Goal: Information Seeking & Learning: Learn about a topic

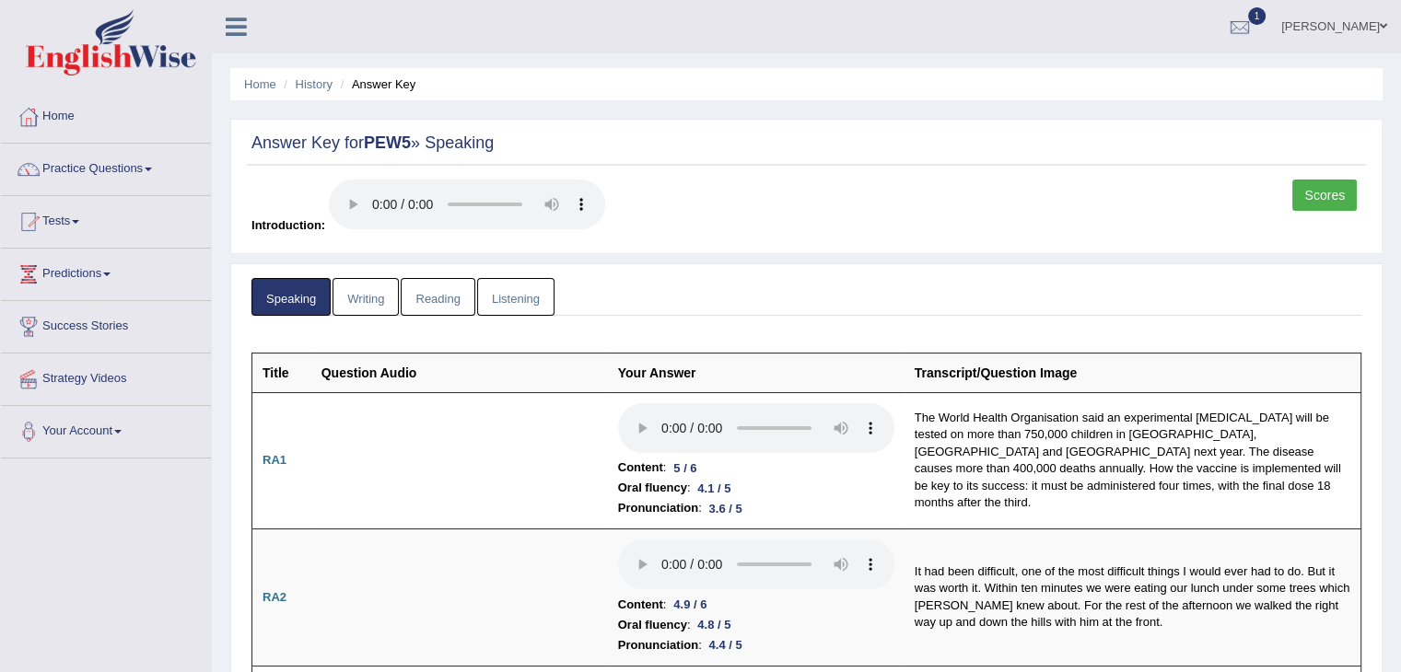
click at [133, 176] on link "Practice Questions" at bounding box center [106, 167] width 210 height 46
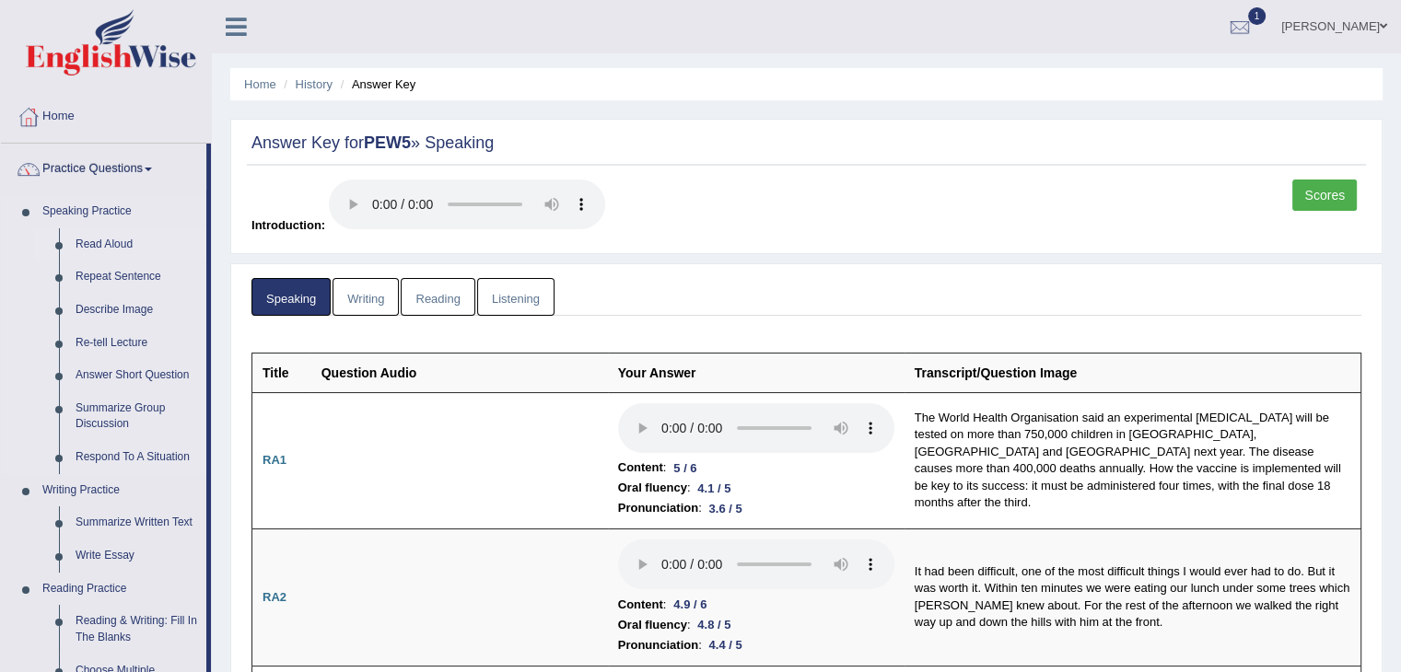
click at [122, 228] on link "Read Aloud" at bounding box center [136, 244] width 139 height 33
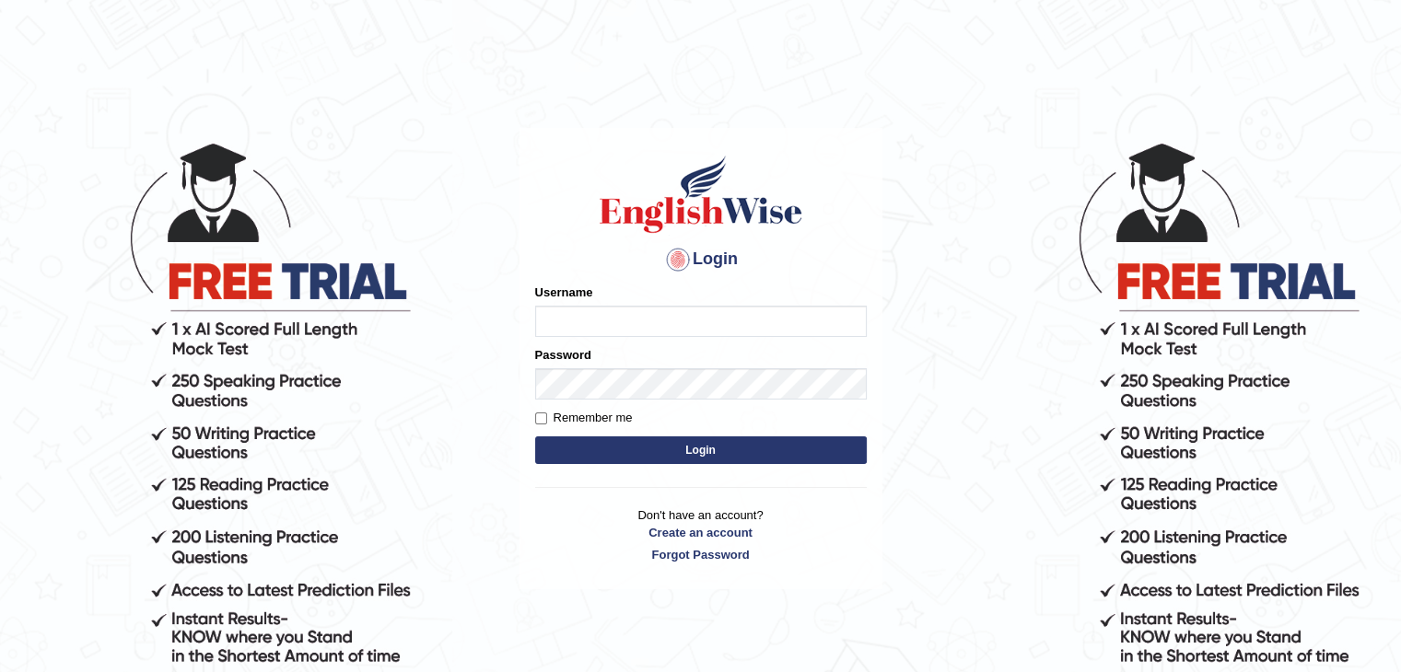
type input "sanjayagrahari_parramatta"
click at [578, 302] on div "Username sanjayagrahari_parramatta" at bounding box center [701, 310] width 332 height 53
click at [603, 450] on button "Login" at bounding box center [701, 451] width 332 height 28
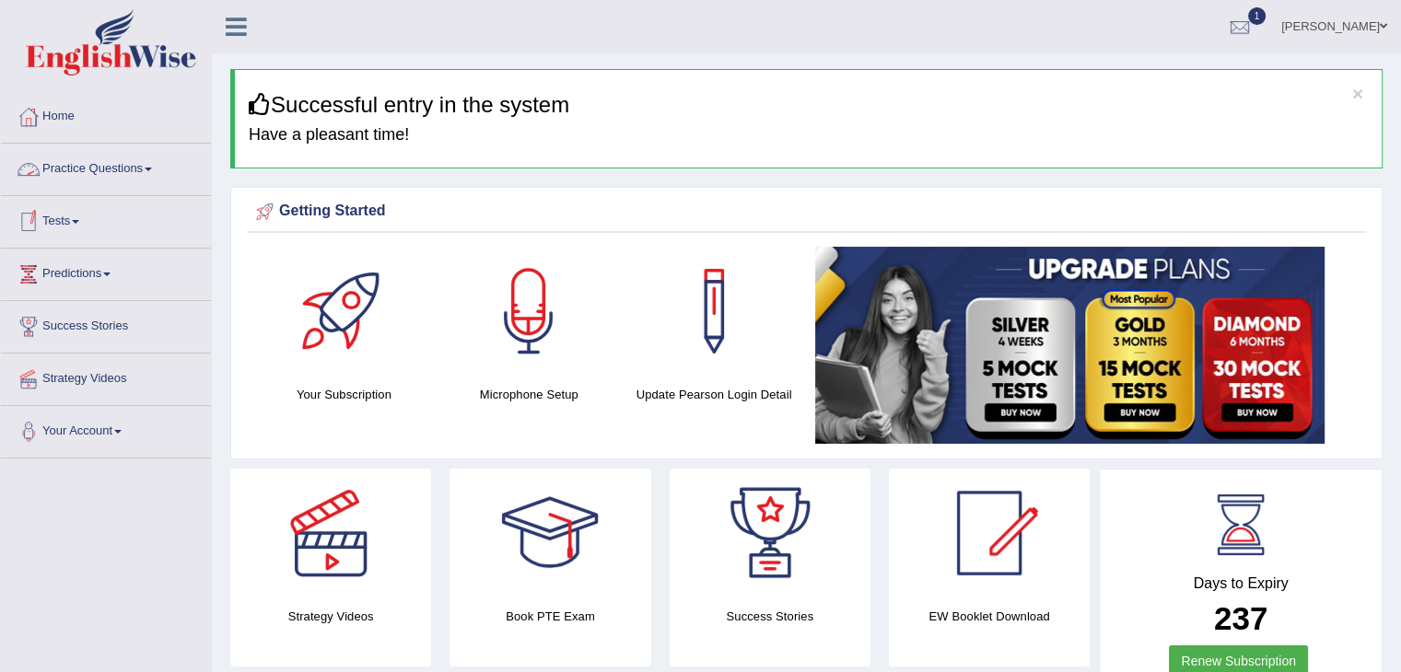
click at [158, 174] on link "Practice Questions" at bounding box center [106, 167] width 210 height 46
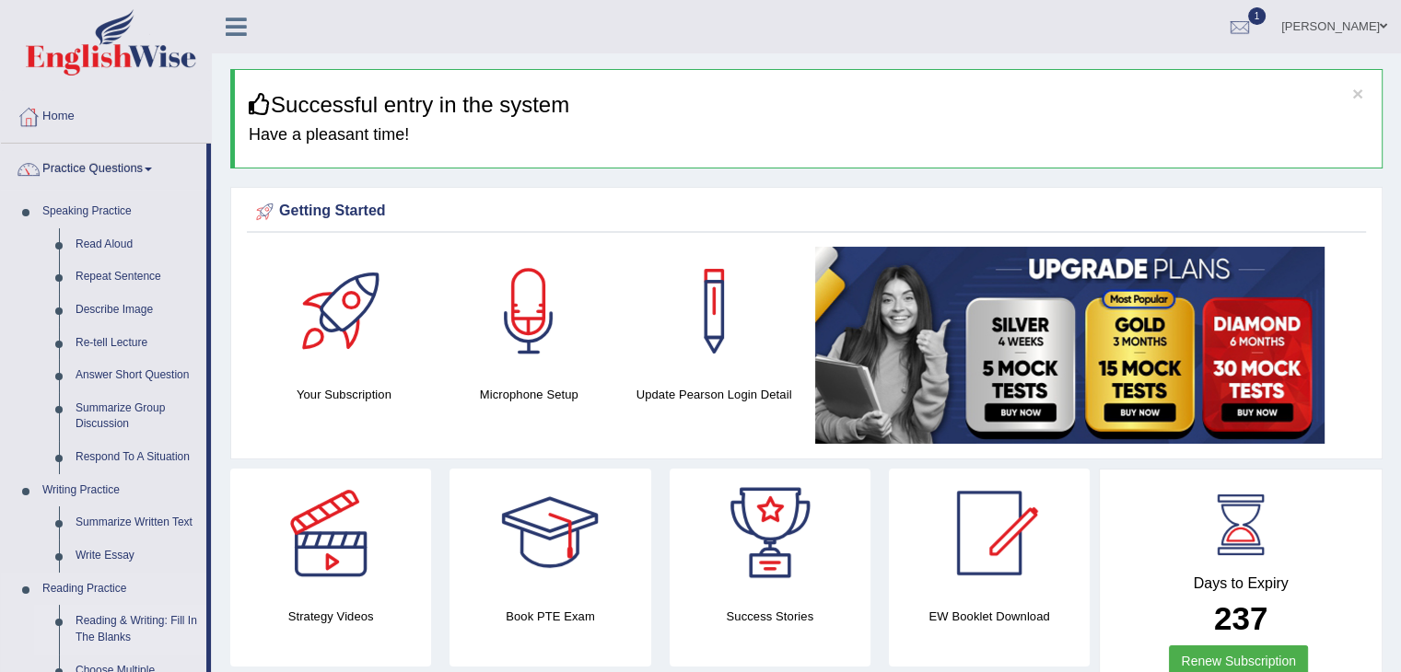
click at [88, 623] on link "Reading & Writing: Fill In The Blanks" at bounding box center [136, 629] width 139 height 49
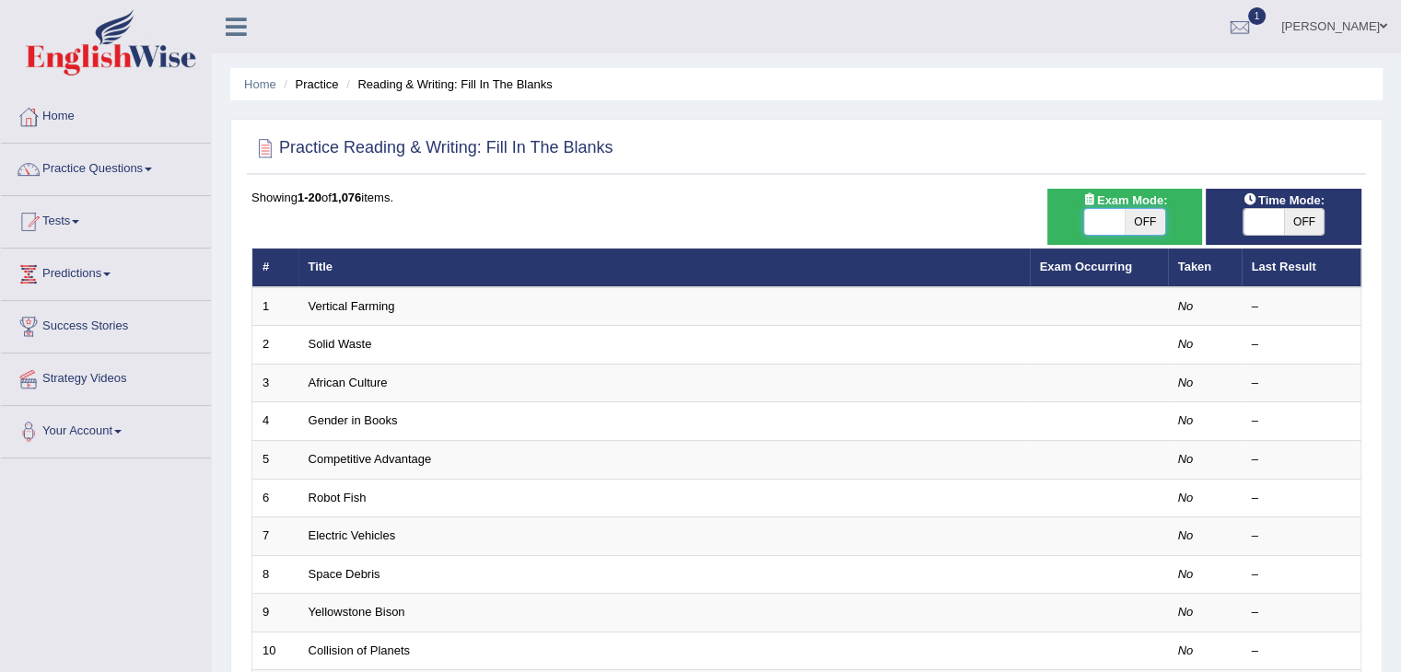
click at [1105, 226] on span at bounding box center [1104, 222] width 41 height 26
checkbox input "true"
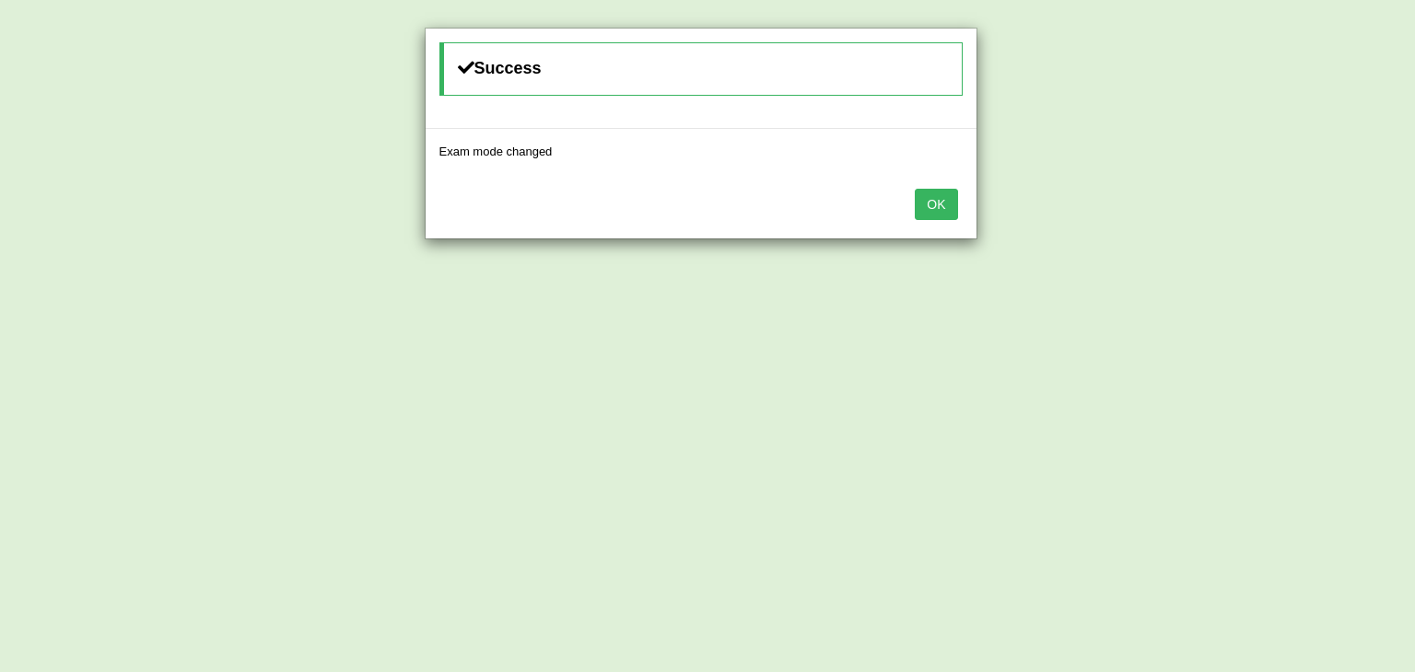
click at [943, 204] on button "OK" at bounding box center [936, 204] width 42 height 31
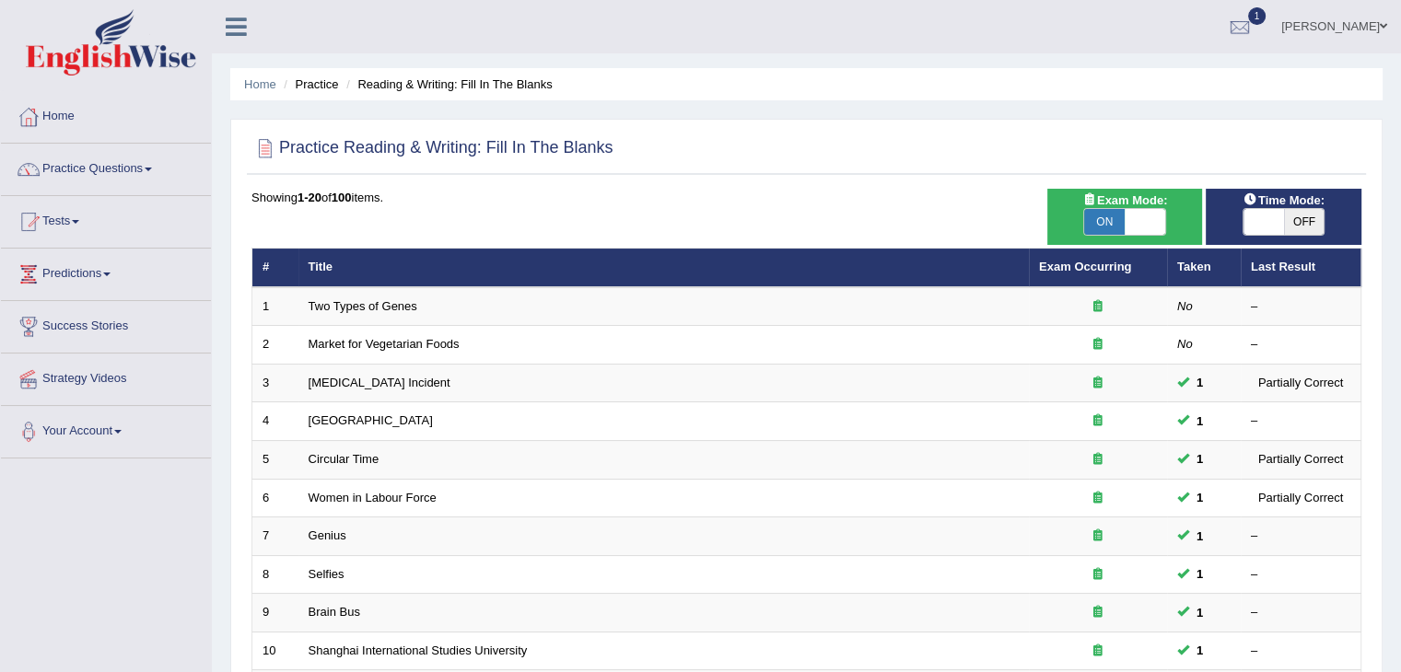
click at [1267, 214] on span at bounding box center [1263, 222] width 41 height 26
checkbox input "true"
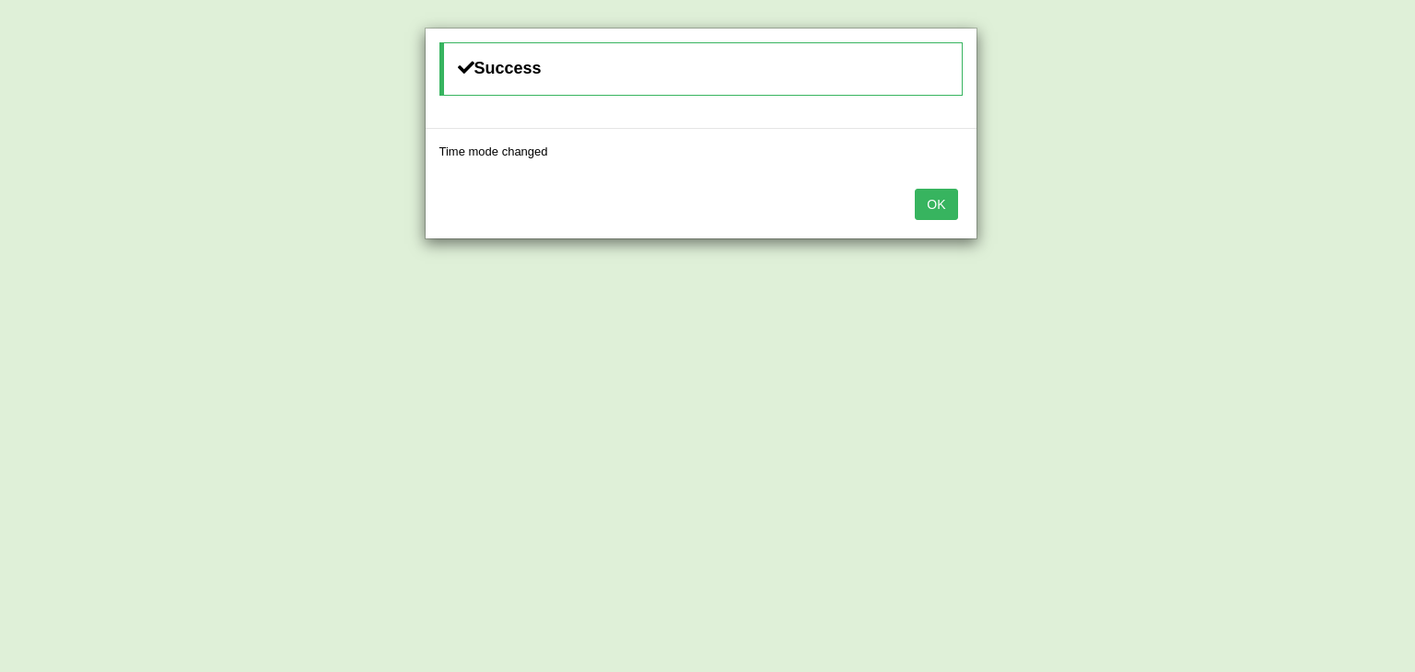
click at [933, 201] on button "OK" at bounding box center [936, 204] width 42 height 31
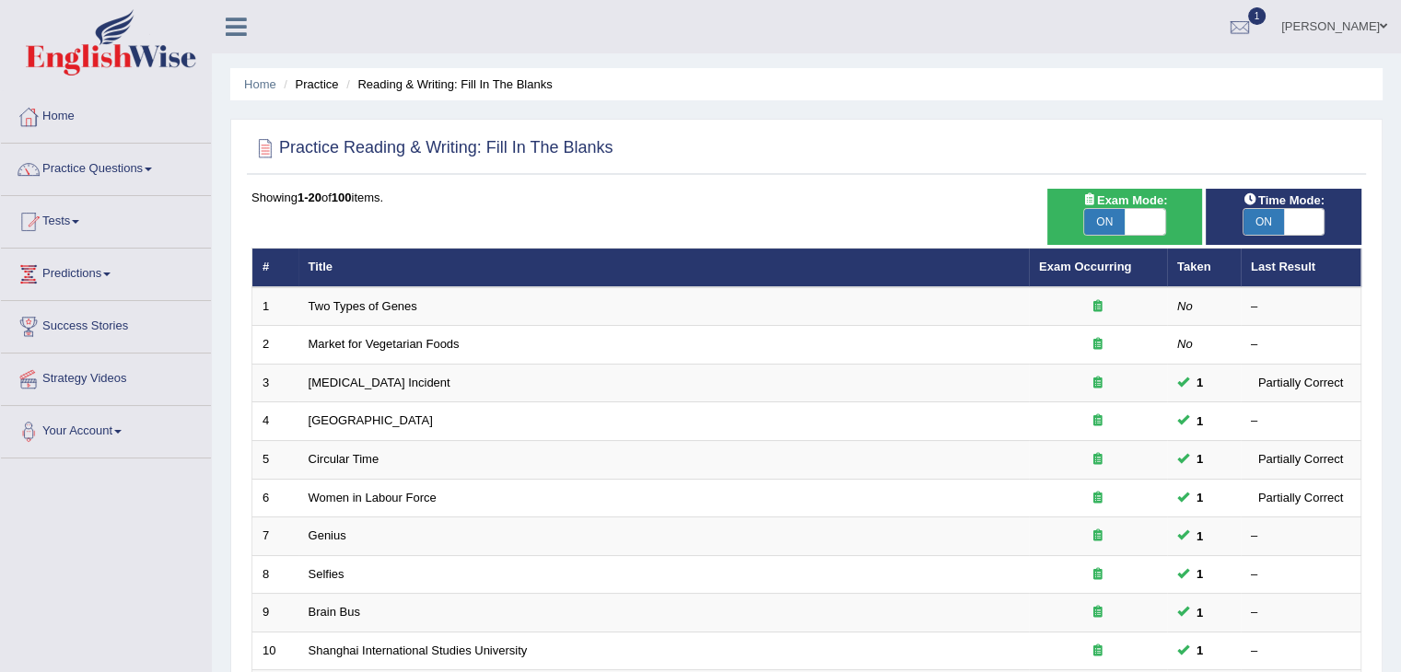
scroll to position [542, 0]
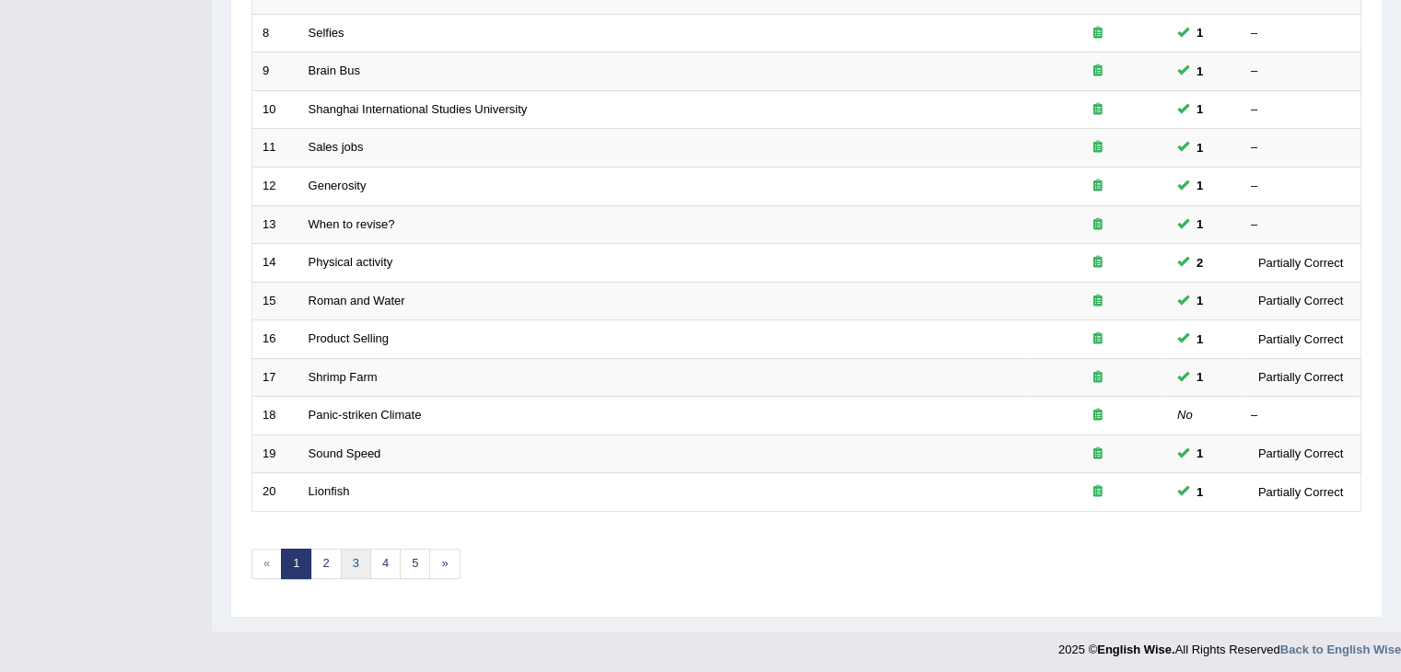
click at [343, 552] on link "3" at bounding box center [356, 564] width 30 height 30
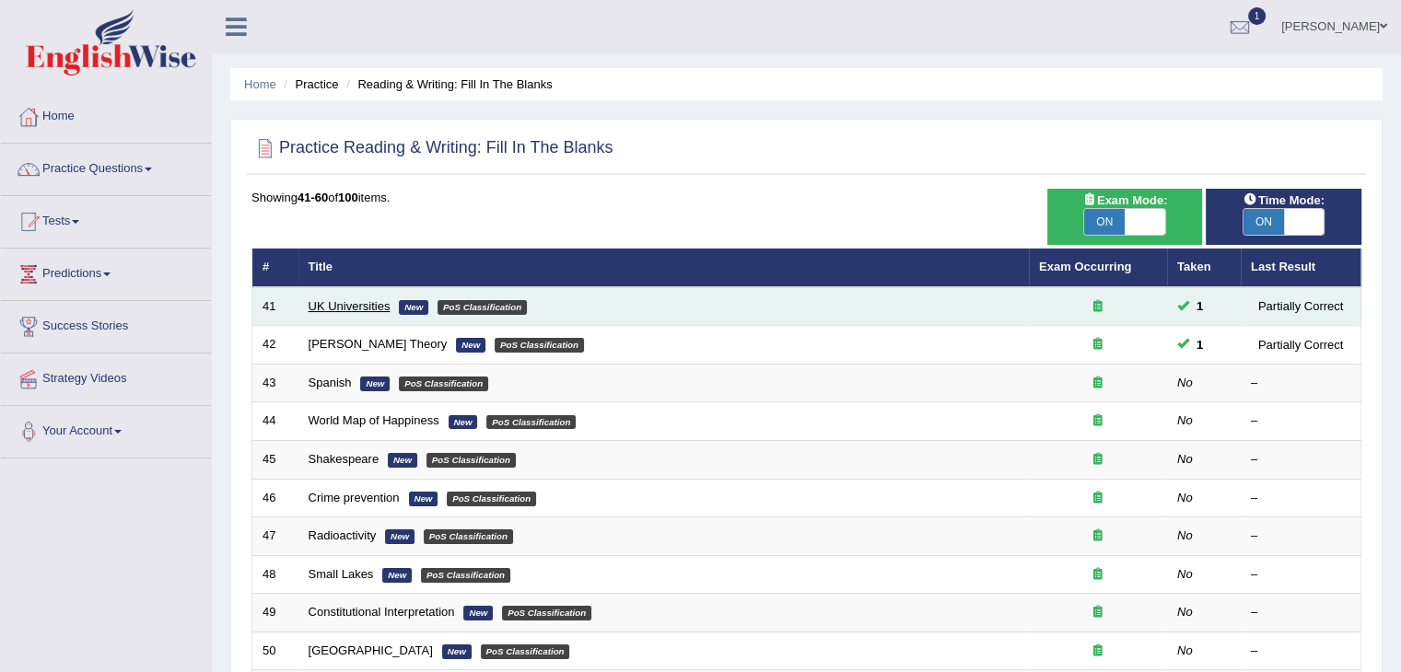
click at [336, 306] on link "UK Universities" at bounding box center [350, 306] width 82 height 14
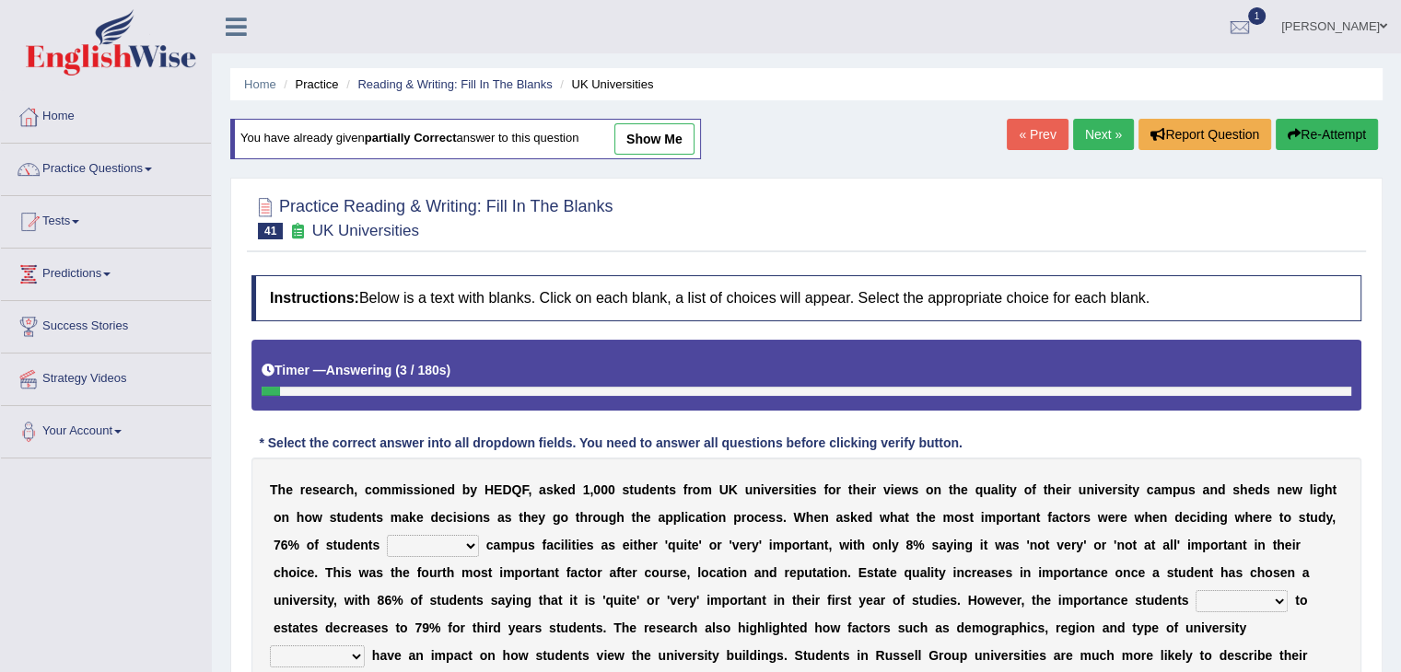
click at [656, 139] on link "show me" at bounding box center [654, 138] width 80 height 31
select select "claims"
select select "acquire"
select select "attached"
select select "Collective"
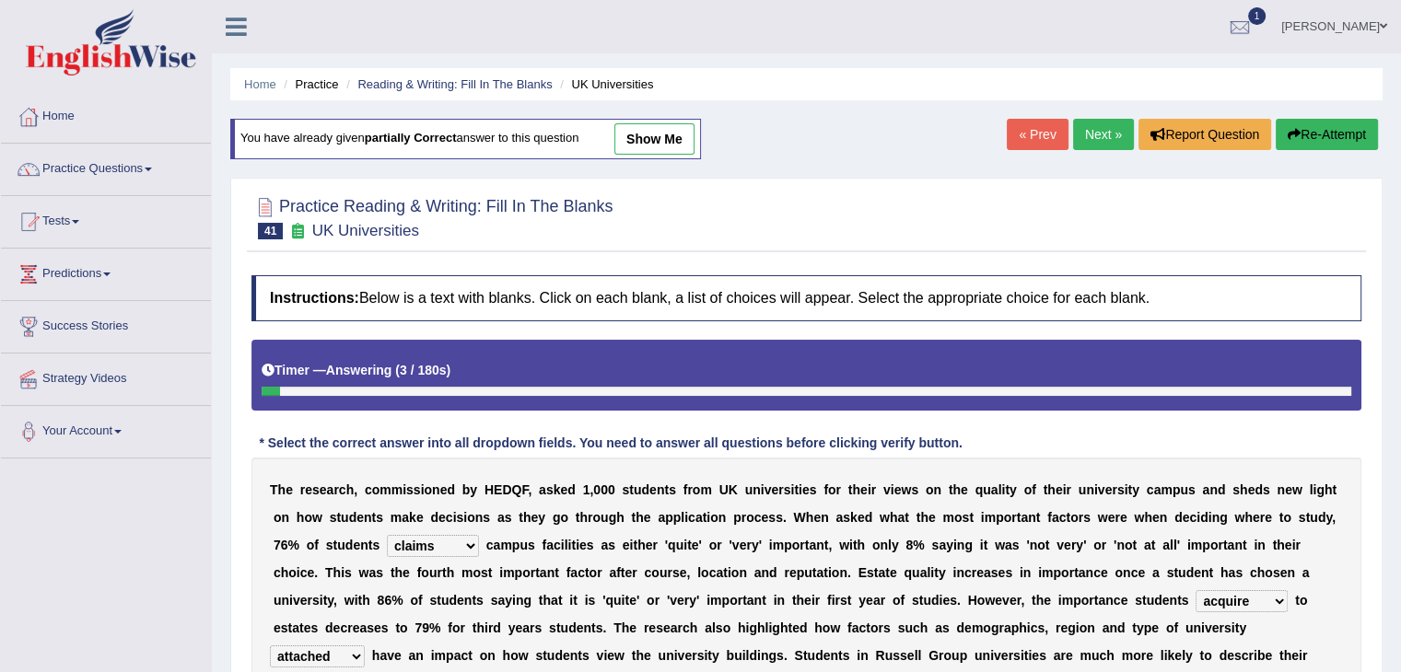
select select "preference"
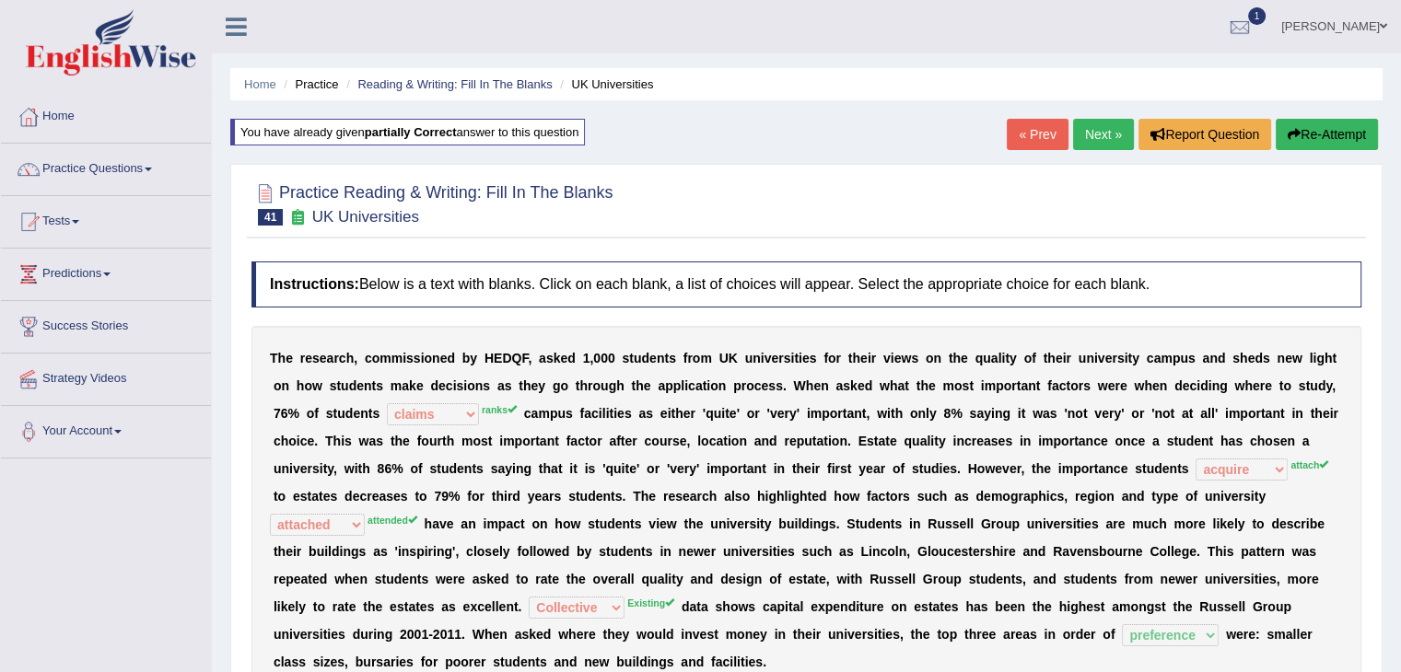
click at [1096, 130] on link "Next »" at bounding box center [1103, 134] width 61 height 31
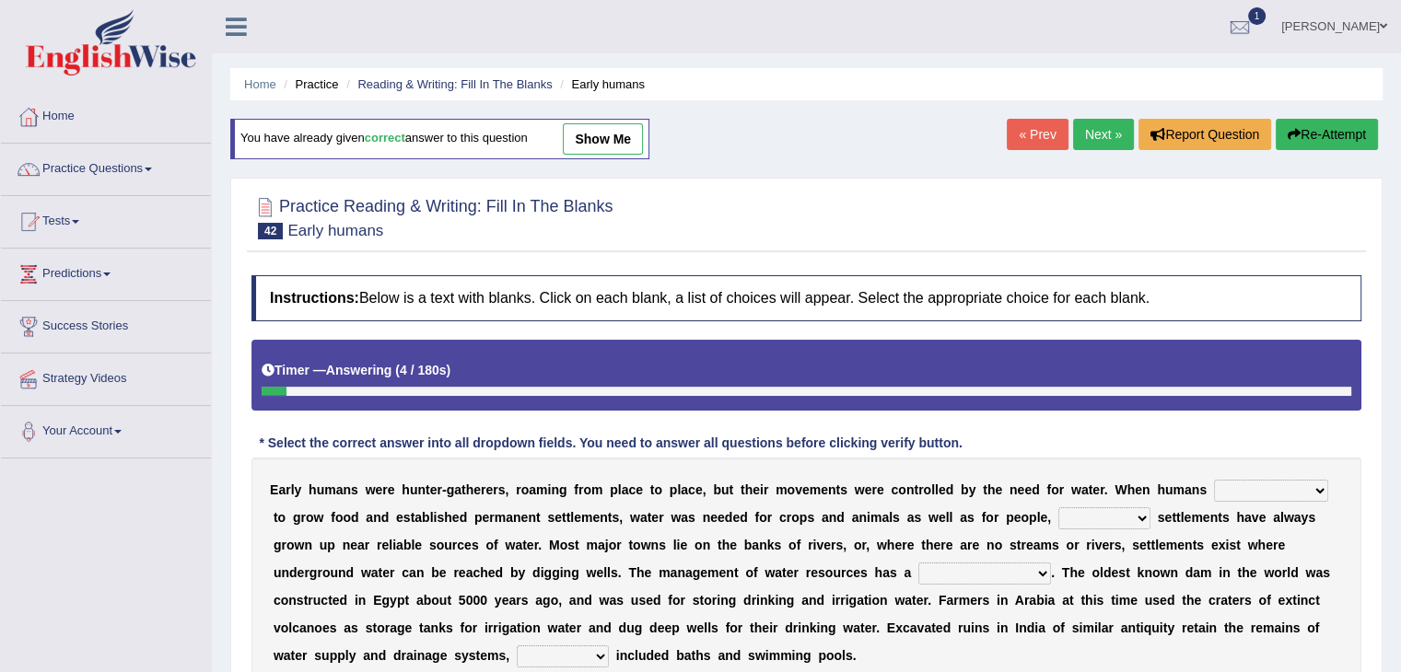
click at [586, 145] on link "show me" at bounding box center [603, 138] width 80 height 31
select select "started"
select select "so"
select select "long history"
select select "which"
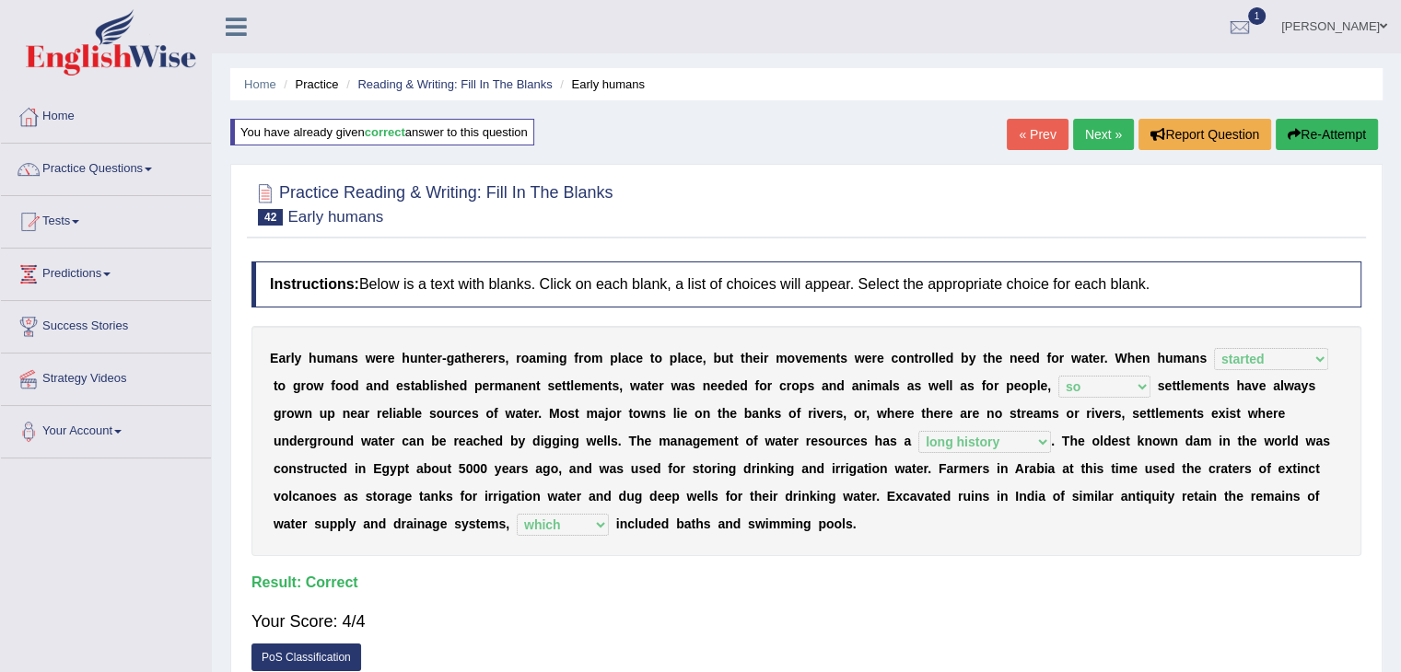
click at [1080, 141] on link "Next »" at bounding box center [1103, 134] width 61 height 31
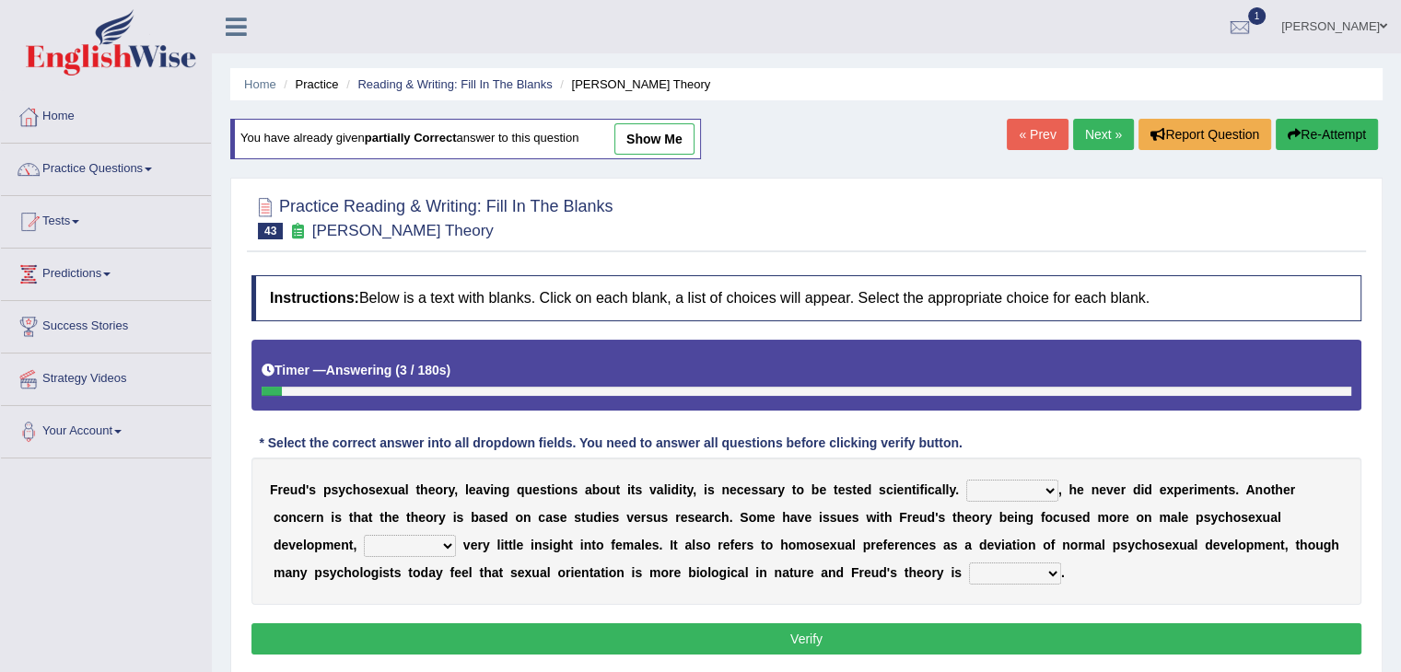
click at [673, 131] on link "show me" at bounding box center [654, 138] width 80 height 31
select select "However"
select select "offered"
select select "prolific"
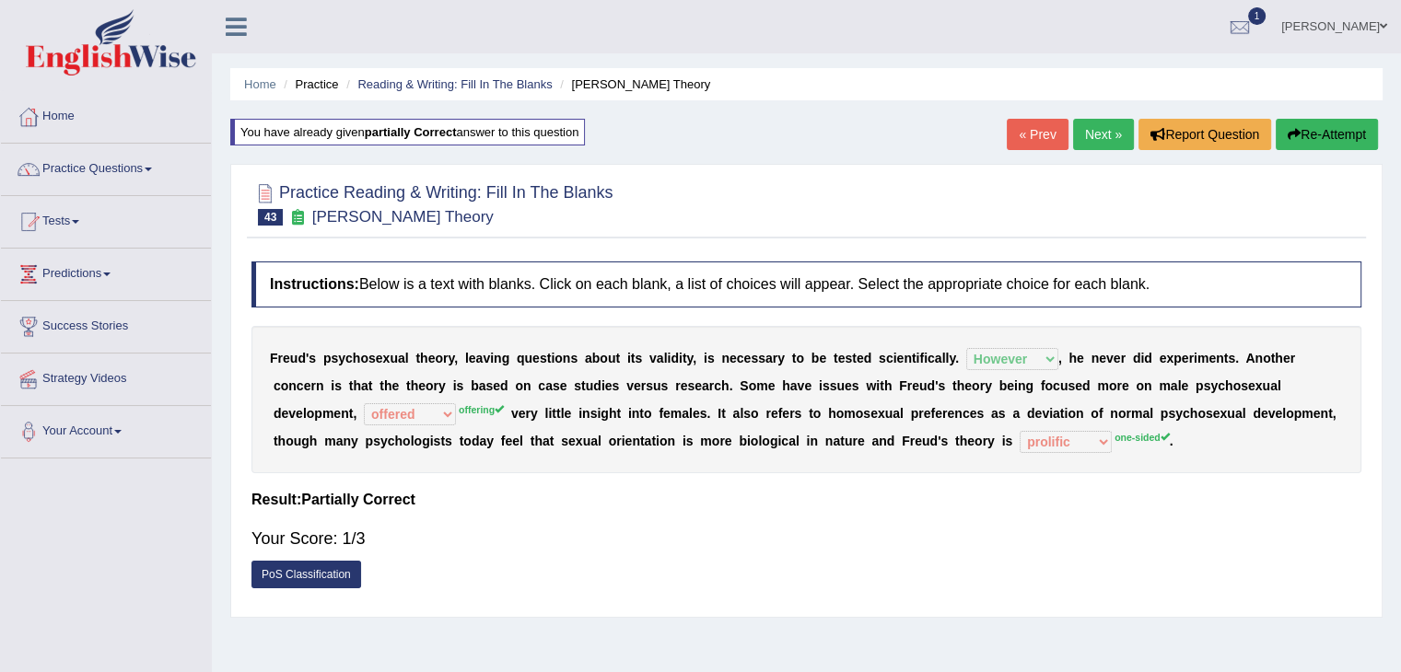
click at [1298, 136] on button "Re-Attempt" at bounding box center [1327, 134] width 102 height 31
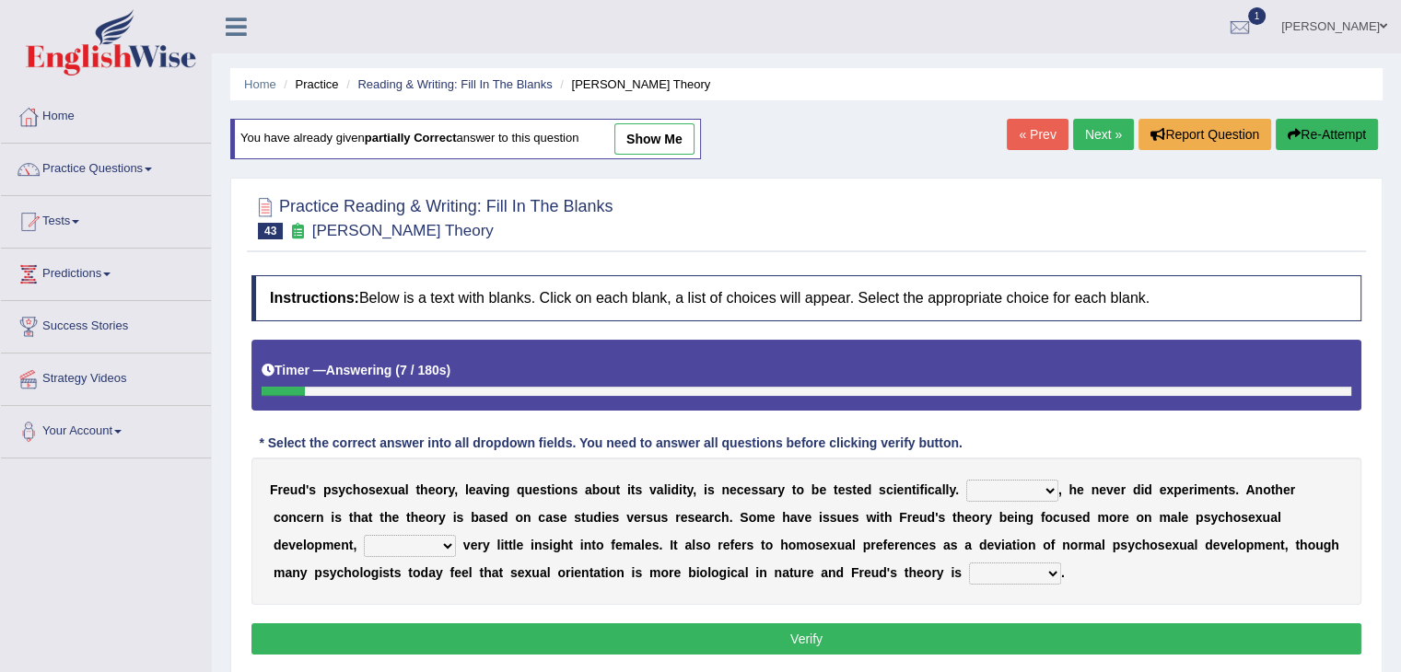
click at [1031, 484] on select "Whatever Therefore However Besides" at bounding box center [1012, 491] width 92 height 22
select select "However"
click at [966, 480] on select "Whatever Therefore However Besides" at bounding box center [1012, 491] width 92 height 22
click at [446, 545] on select "offers offering offered offer" at bounding box center [410, 546] width 92 height 22
select select "offering"
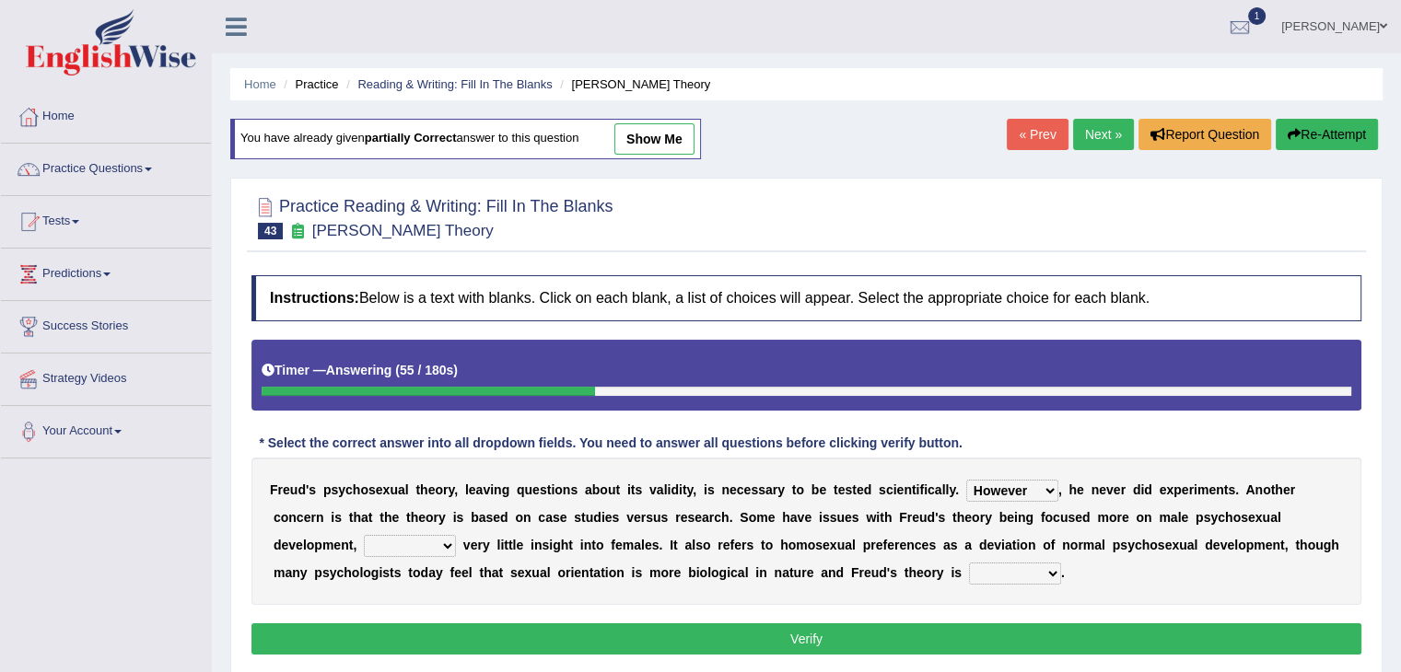
click at [364, 535] on select "offers offering offered offer" at bounding box center [410, 546] width 92 height 22
click at [1013, 572] on select "one-sided right wrong prolific" at bounding box center [1015, 574] width 92 height 22
click at [935, 557] on div "F r e u d ' s p s y c h o s e x u a l t h e o r y , l e a v i n g q u e s t i o…" at bounding box center [806, 531] width 1110 height 147
click at [1047, 572] on select "one-sided right wrong prolific" at bounding box center [1015, 574] width 92 height 22
select select "prolific"
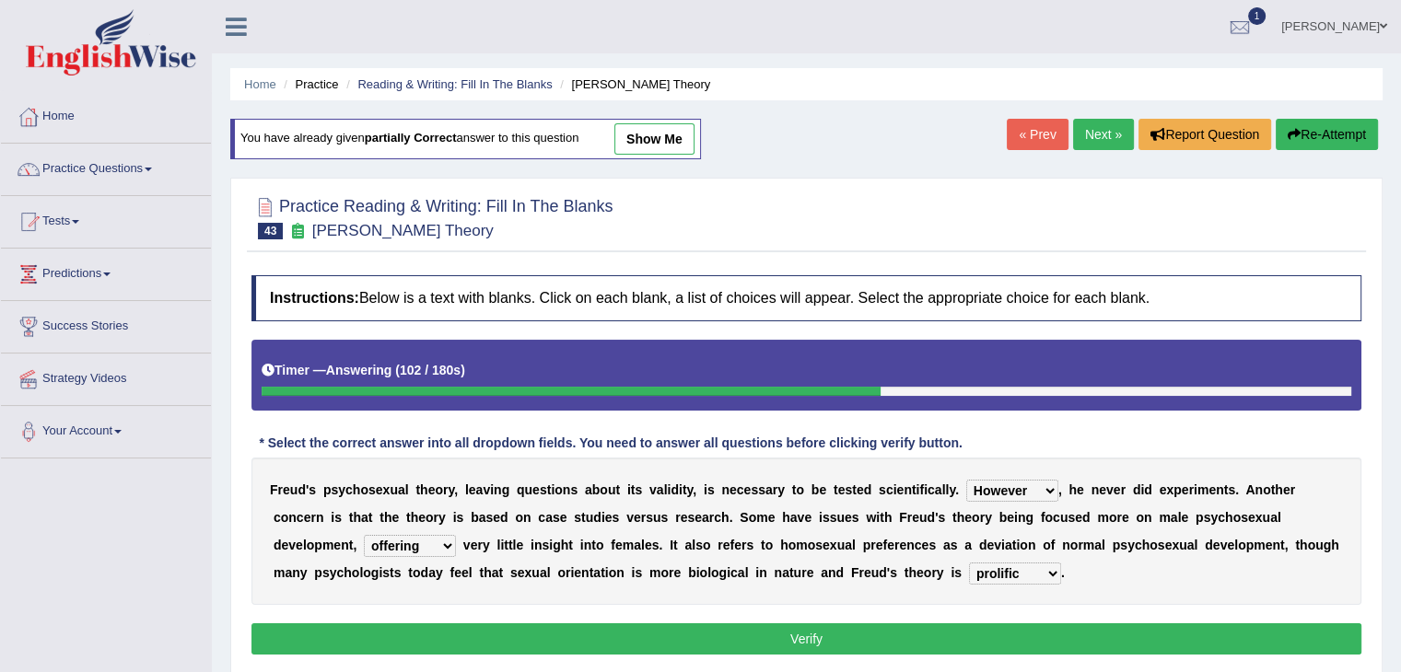
click at [969, 563] on select "one-sided right wrong prolific" at bounding box center [1015, 574] width 92 height 22
click at [866, 632] on button "Verify" at bounding box center [806, 638] width 1110 height 31
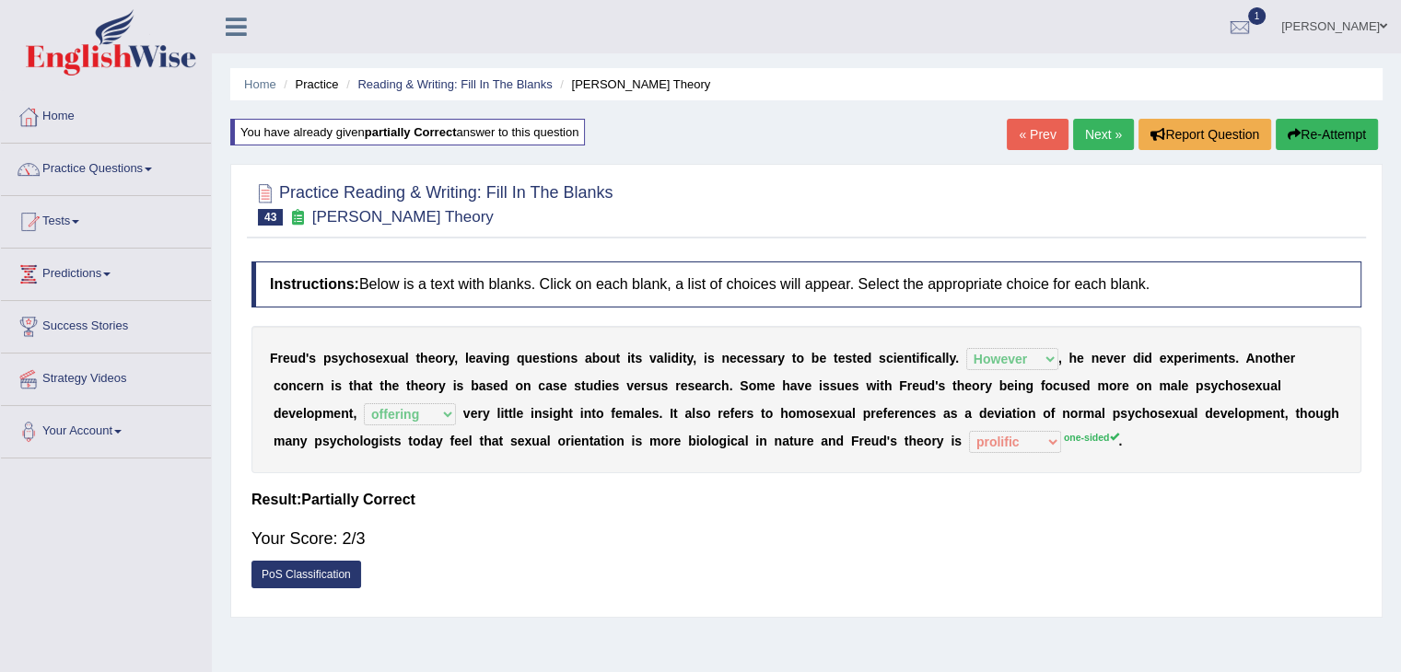
click at [1080, 125] on link "Next »" at bounding box center [1103, 134] width 61 height 31
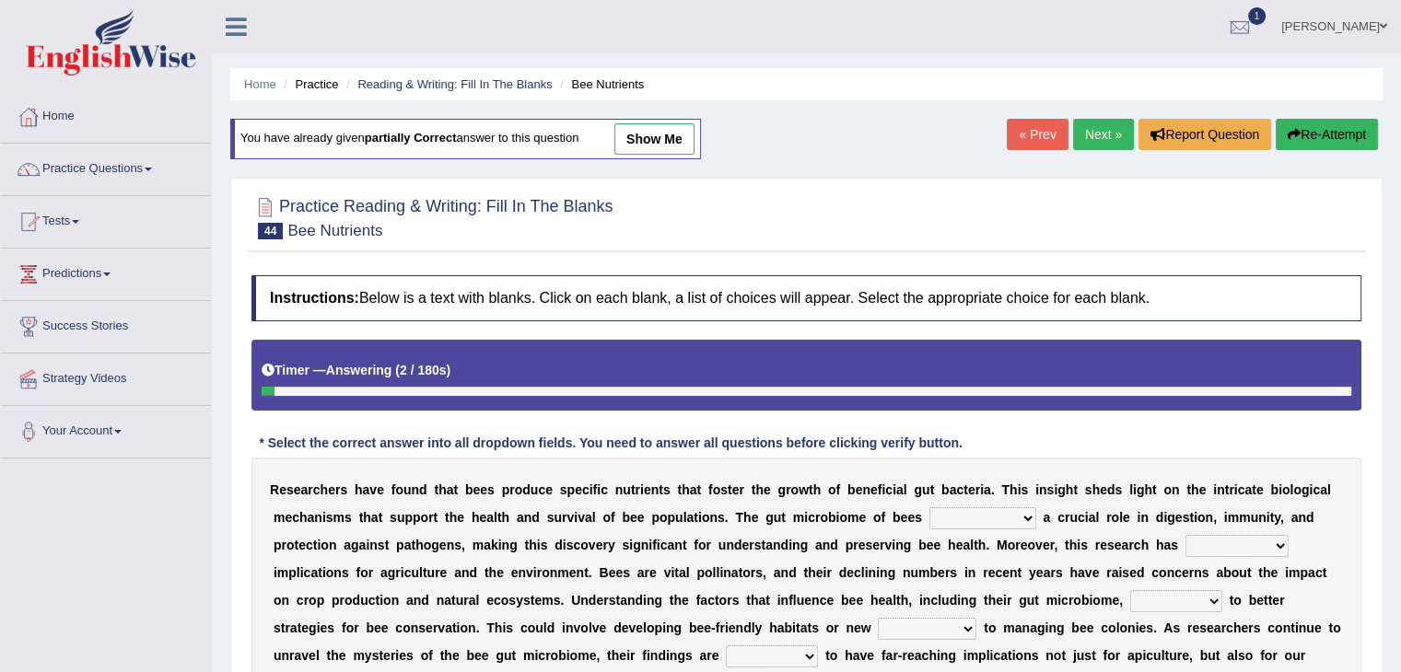
click at [650, 141] on link "show me" at bounding box center [654, 138] width 80 height 31
select select "plays"
select select "approximate"
select select "which lead"
select select "themes"
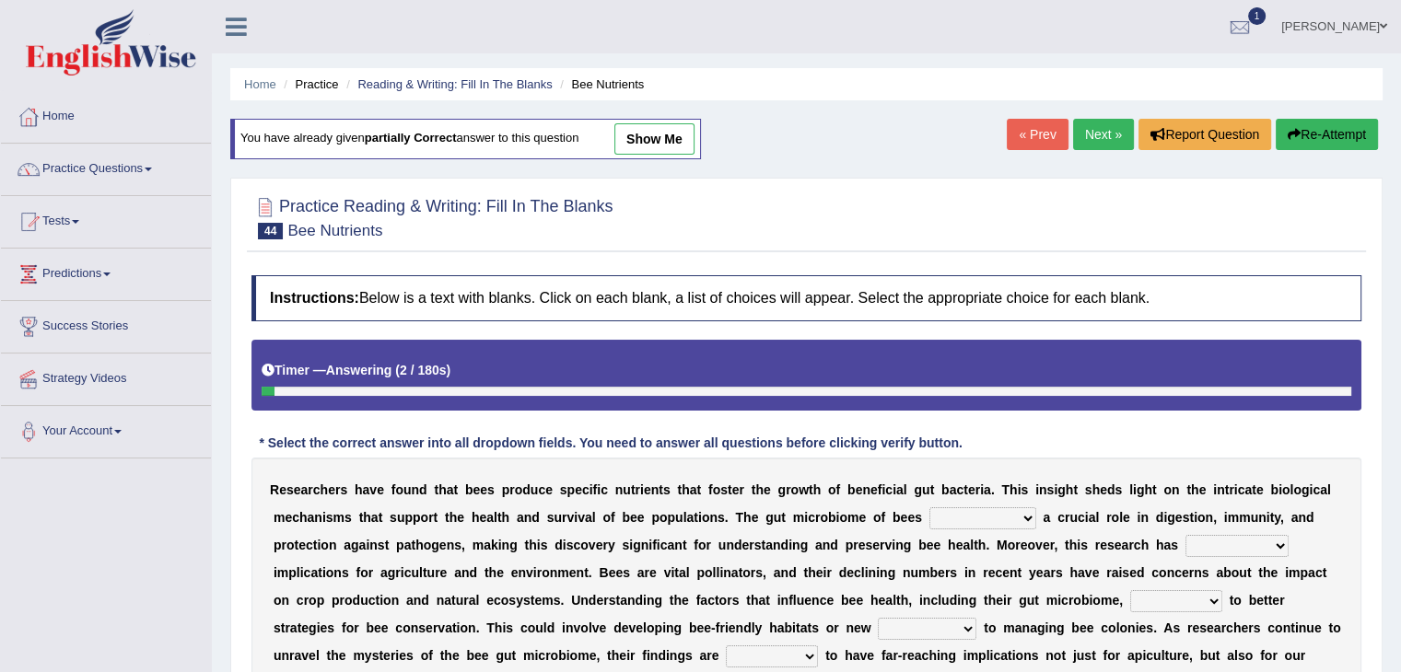
select select "neutral"
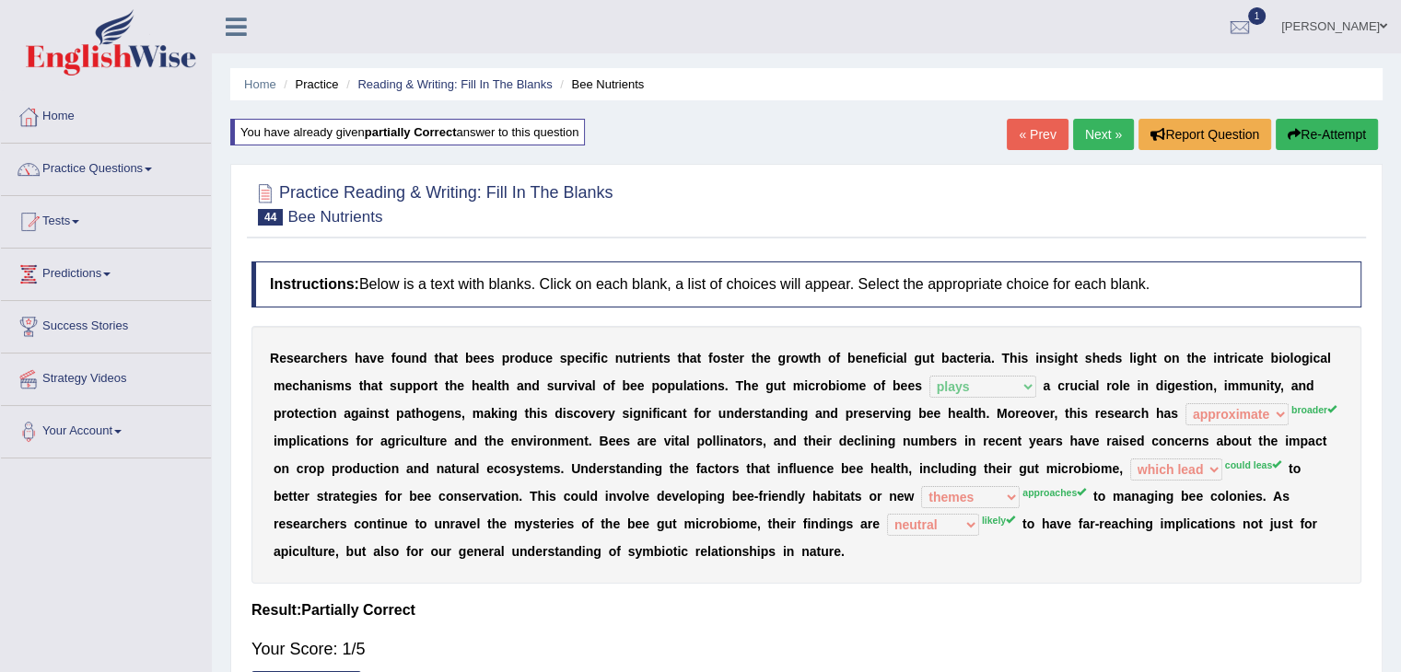
click at [1331, 128] on button "Re-Attempt" at bounding box center [1327, 134] width 102 height 31
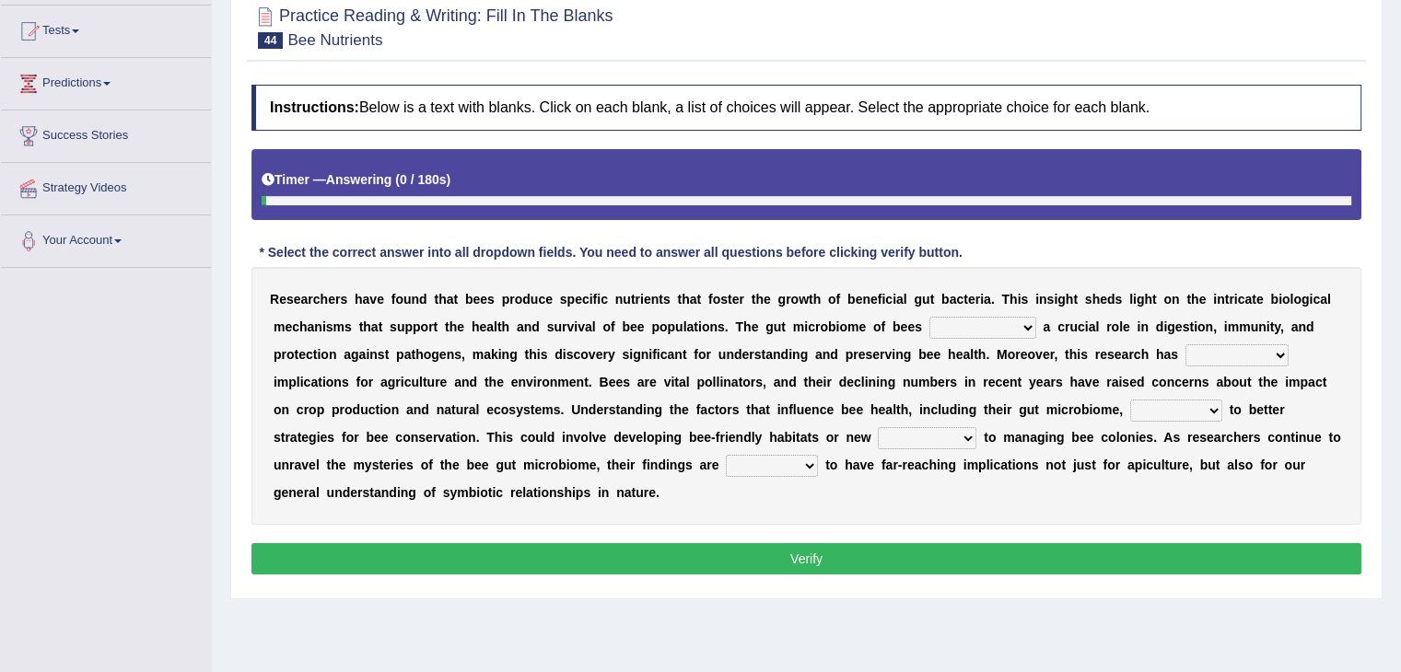
scroll to position [192, 0]
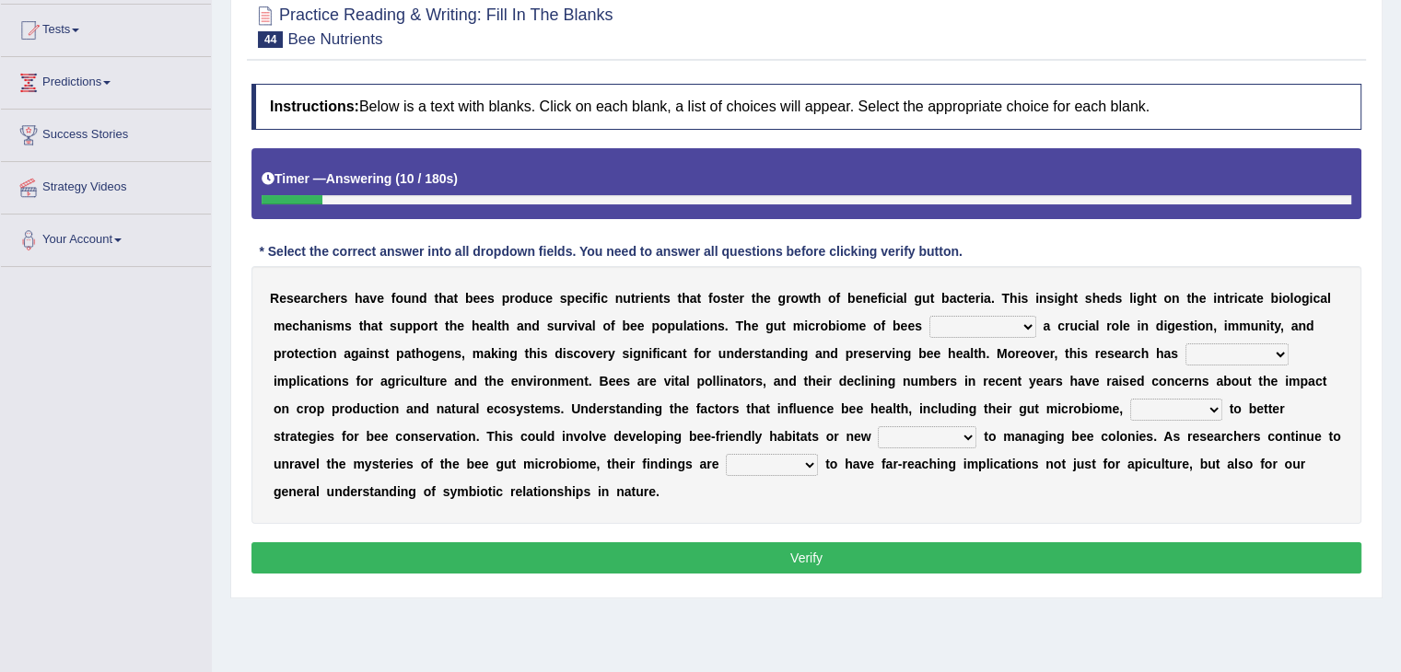
click at [983, 322] on select "exists suspends plays recommends" at bounding box center [982, 327] width 107 height 22
select select "plays"
click at [929, 316] on select "exists suspends plays recommends" at bounding box center [982, 327] width 107 height 22
click at [1222, 357] on select "broader lengthy approximate intrinsic" at bounding box center [1236, 355] width 103 height 22
select select "broader"
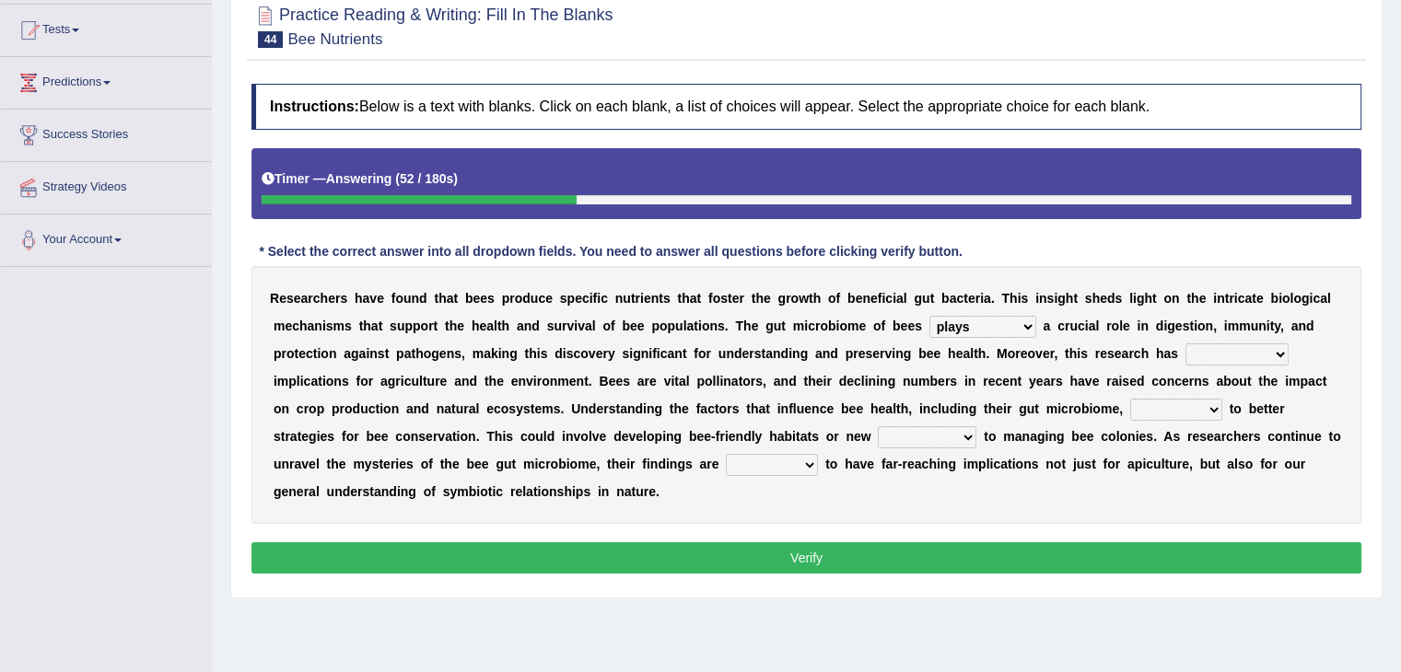
click at [1185, 344] on select "broader lengthy approximate intrinsic" at bounding box center [1236, 355] width 103 height 22
click at [1183, 405] on select "could leas have led which lead leading" at bounding box center [1176, 410] width 92 height 22
select select "which lead"
click at [1130, 399] on select "could leas have led which lead leading" at bounding box center [1176, 410] width 92 height 22
click at [925, 439] on select "phenomena approaches traditions themes" at bounding box center [927, 437] width 99 height 22
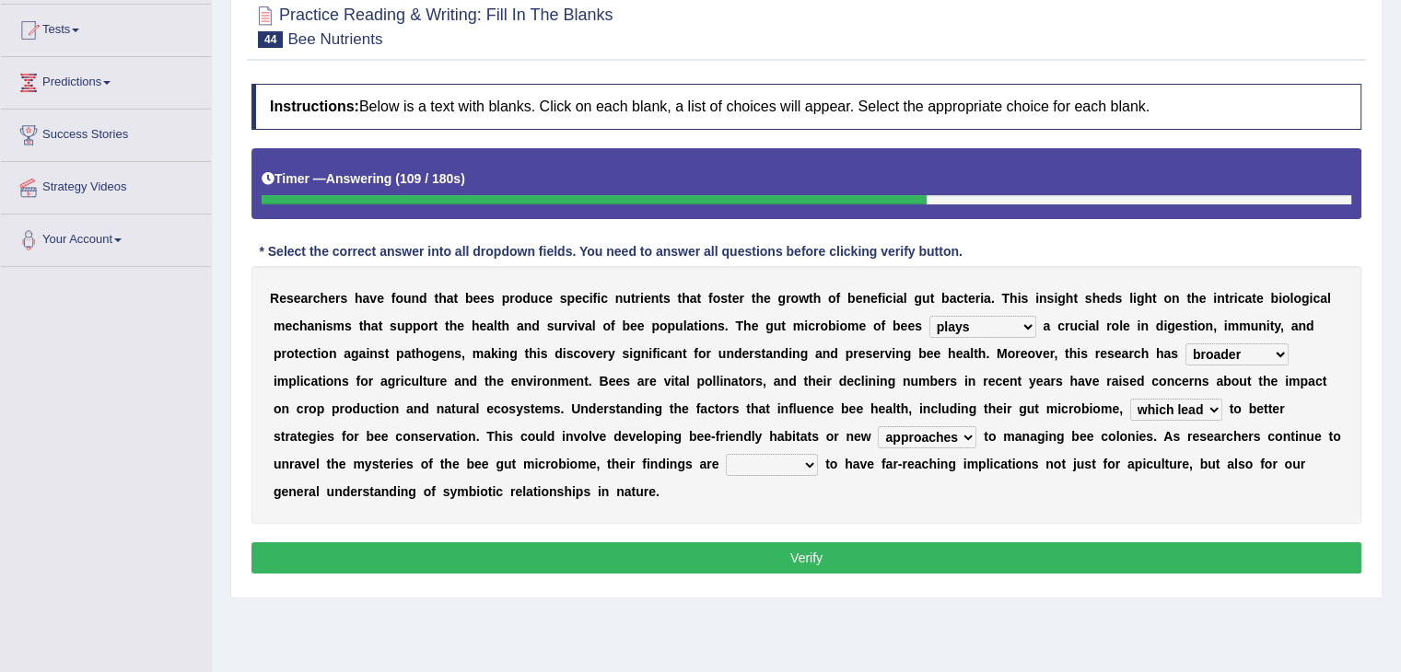
click at [878, 426] on select "phenomena approaches traditions themes" at bounding box center [927, 437] width 99 height 22
click at [954, 437] on select "phenomena approaches traditions themes" at bounding box center [927, 437] width 99 height 22
select select "themes"
click at [878, 426] on select "phenomena approaches traditions themes" at bounding box center [927, 437] width 99 height 22
click at [769, 454] on select "hopeful neutral liable likely" at bounding box center [772, 465] width 92 height 22
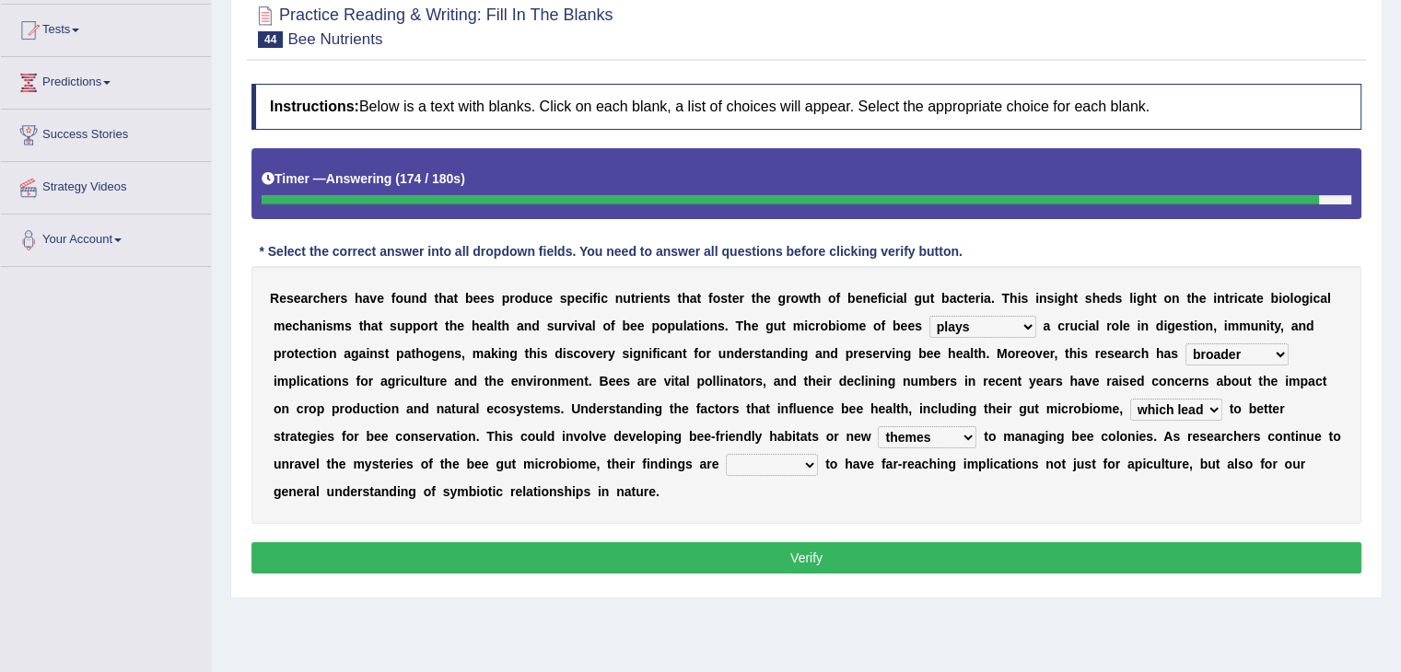
select select "likely"
click at [726, 454] on select "hopeful neutral liable likely" at bounding box center [772, 465] width 92 height 22
click at [801, 553] on button "Verify" at bounding box center [806, 557] width 1110 height 31
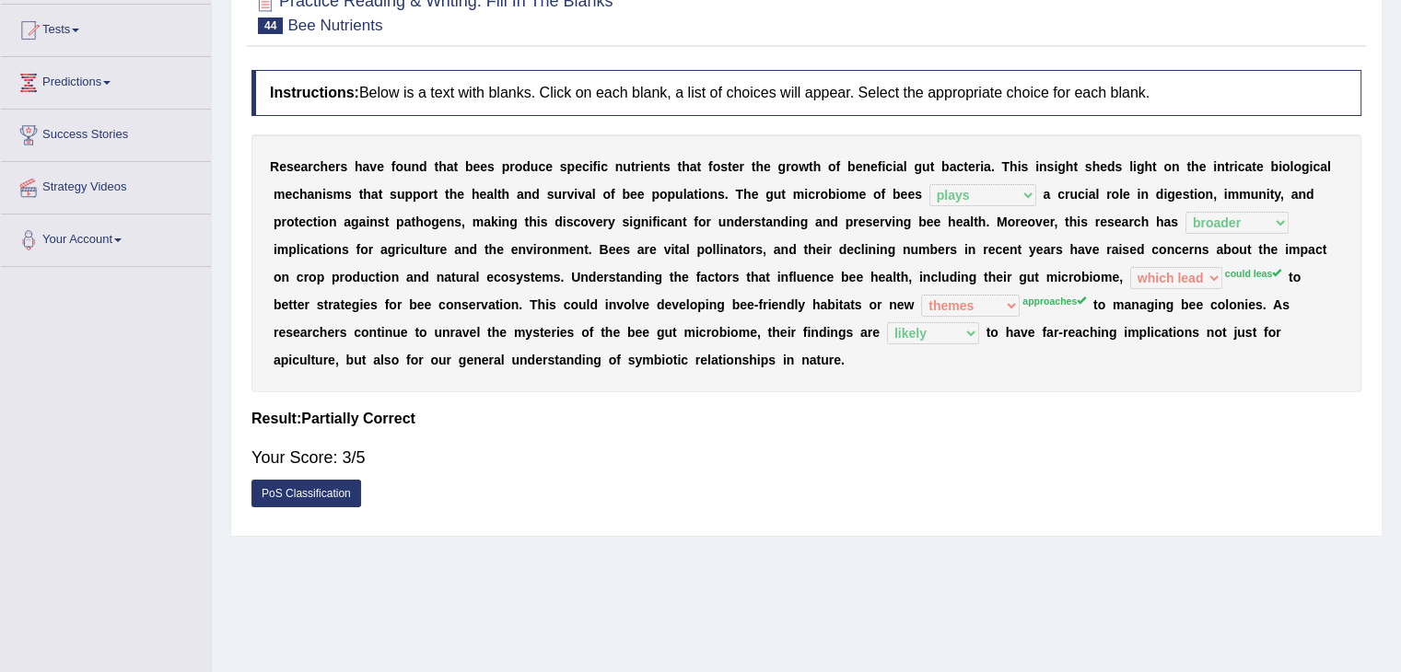
click at [801, 553] on div "Home Practice Reading & Writing: Fill In The Blanks Bee Nutrients You have alre…" at bounding box center [806, 268] width 1189 height 921
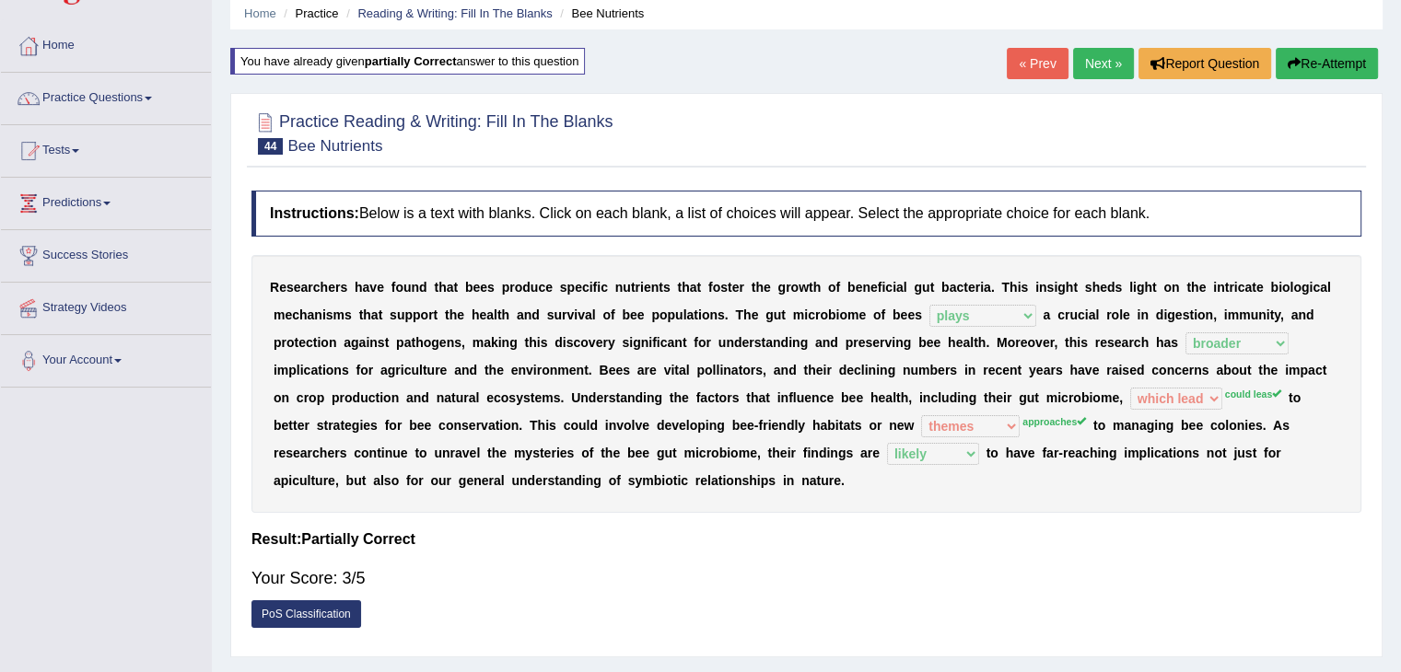
scroll to position [70, 0]
click at [1104, 70] on link "Next »" at bounding box center [1103, 64] width 61 height 31
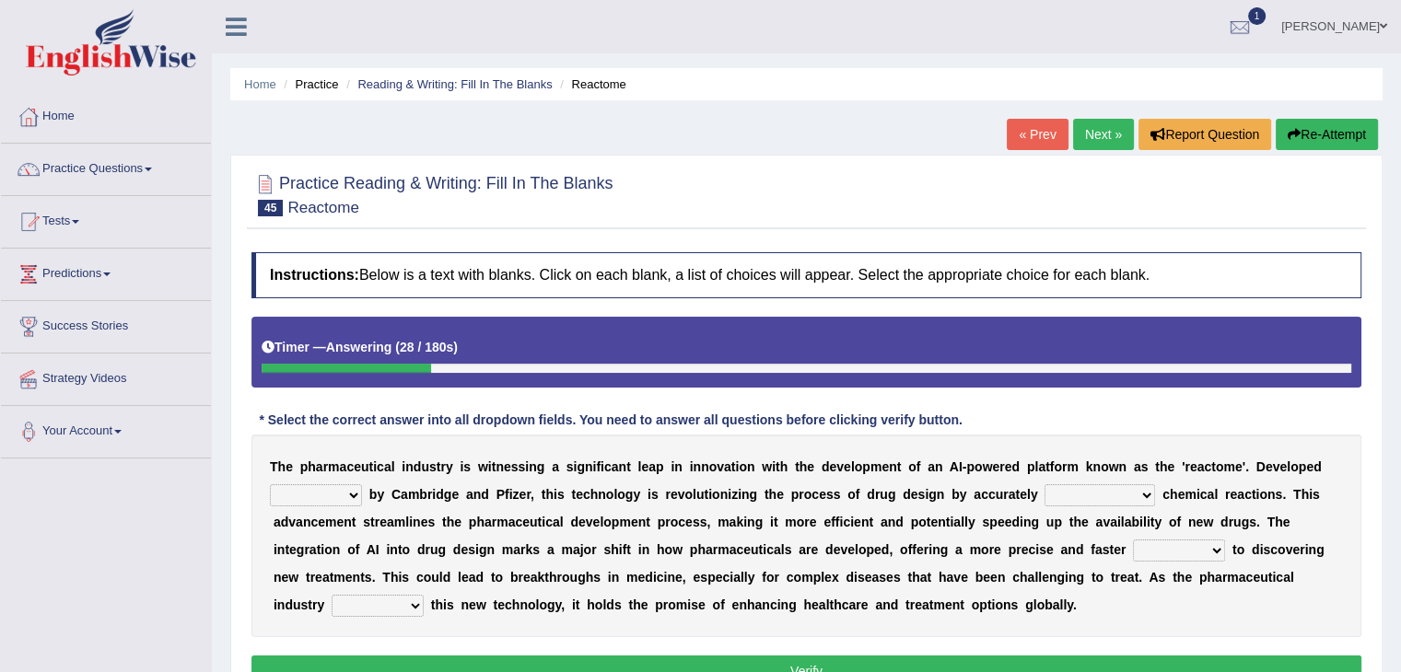
click at [1297, 132] on button "Re-Attempt" at bounding box center [1327, 134] width 102 height 31
click at [1266, 19] on span "1" at bounding box center [1257, 15] width 18 height 17
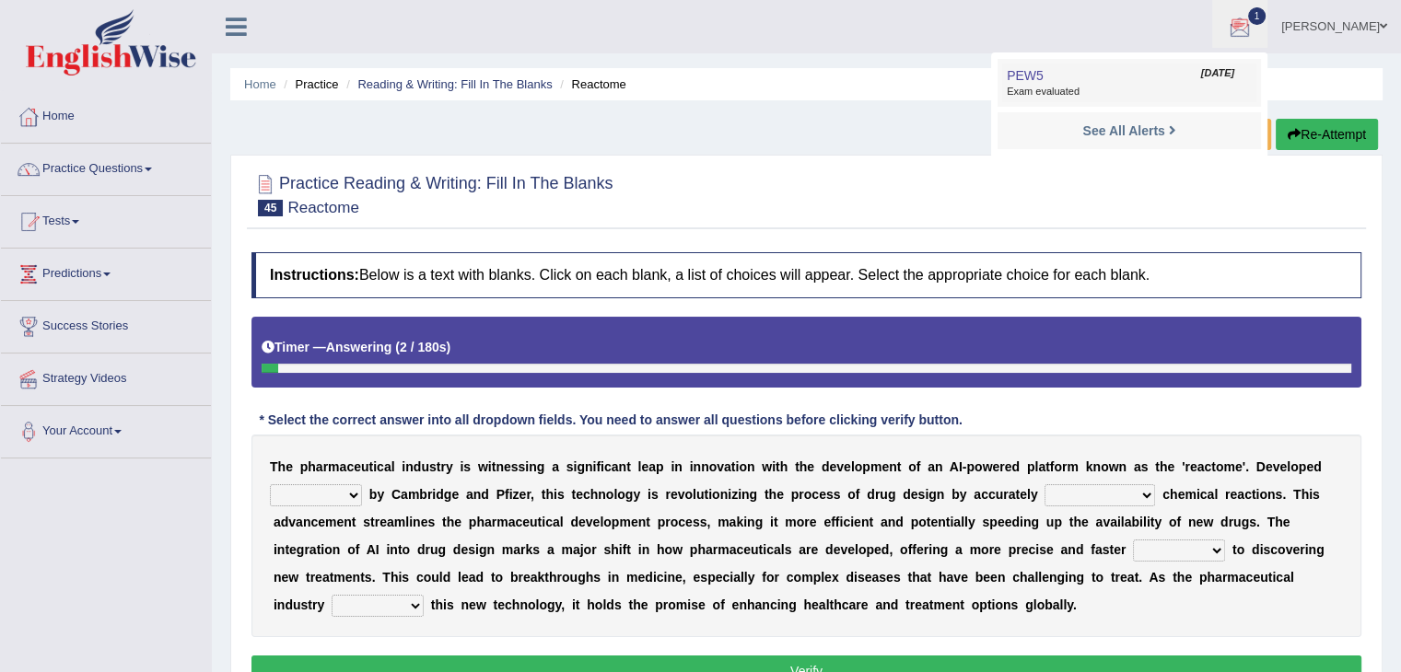
click at [1132, 73] on link "PEW5 Sep 2, 2025 Exam evaluated" at bounding box center [1129, 83] width 254 height 39
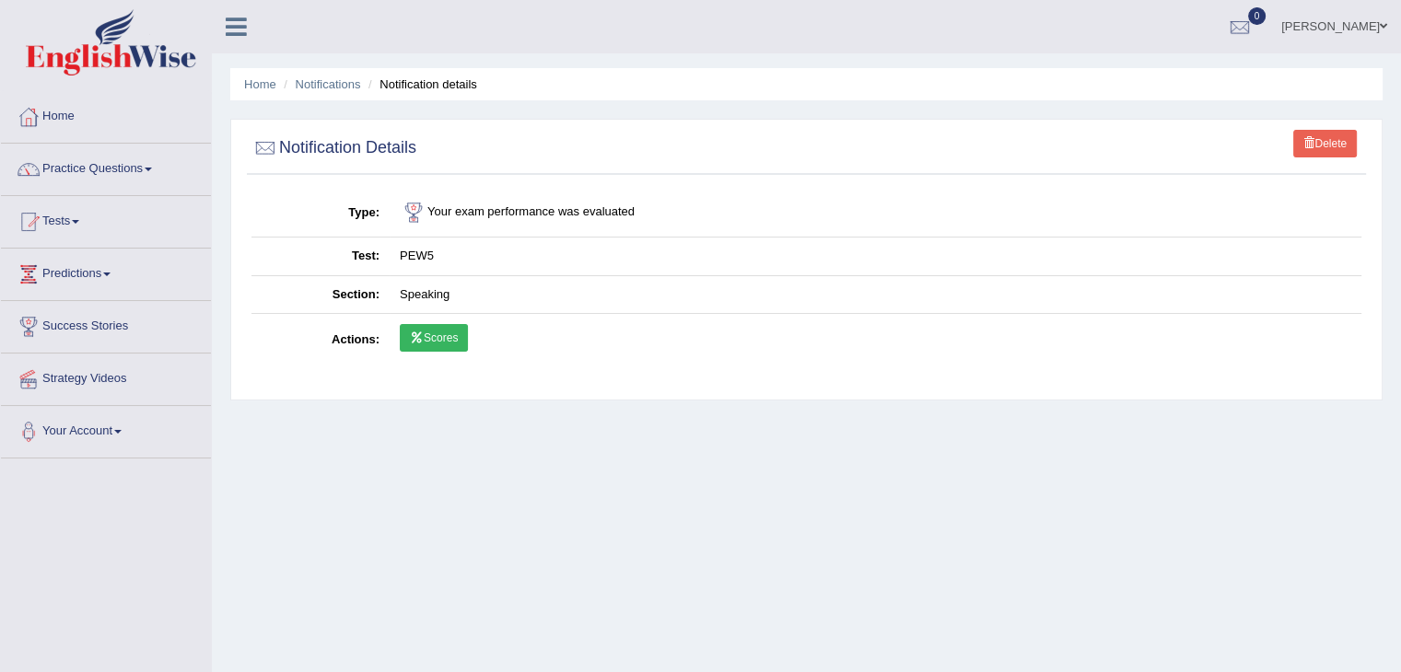
click at [456, 336] on link "Scores" at bounding box center [434, 338] width 68 height 28
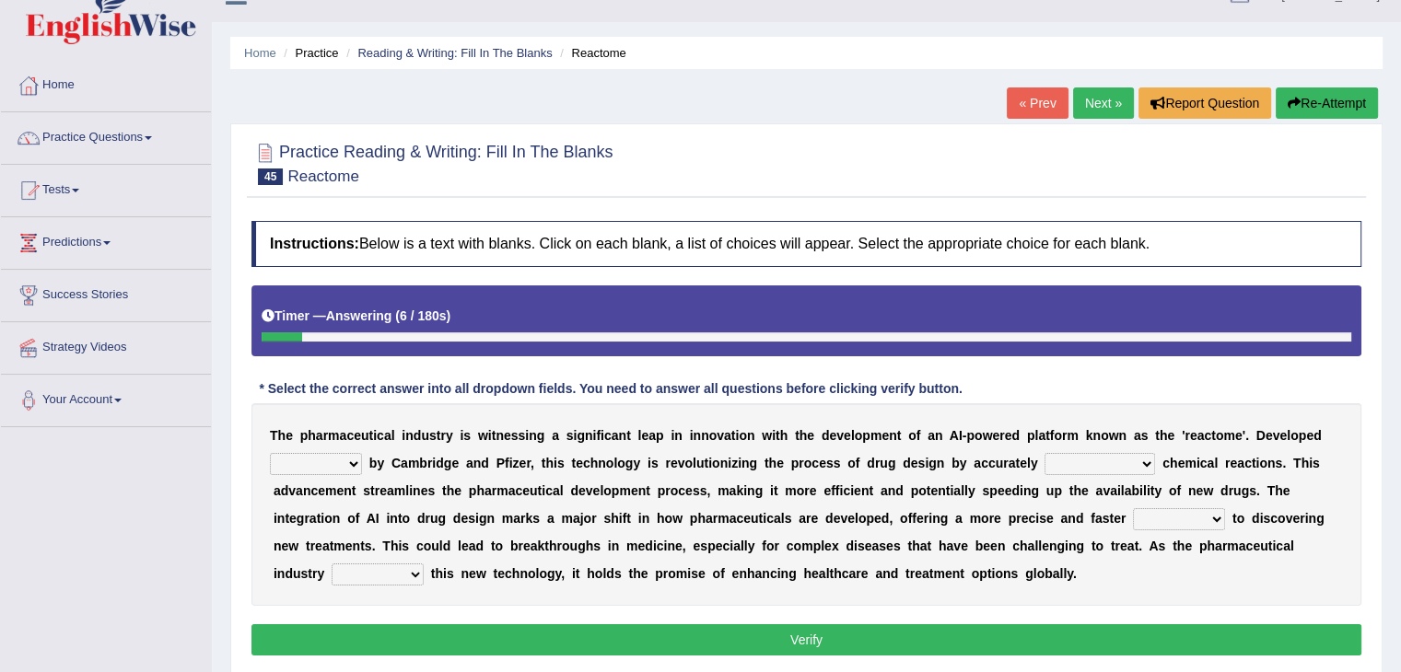
scroll to position [81, 0]
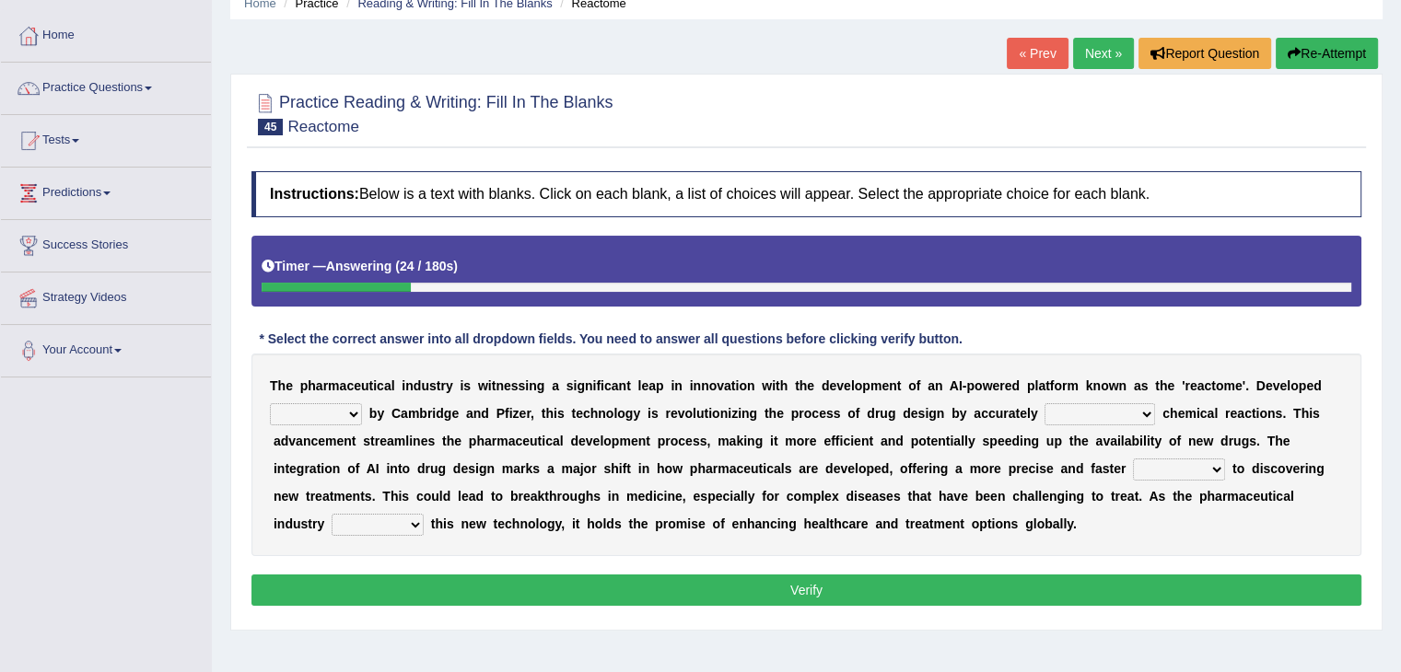
click at [339, 418] on select "hardly jointly patiently regularly" at bounding box center [316, 414] width 92 height 22
select select "regularly"
click at [270, 403] on select "hardly jointly patiently regularly" at bounding box center [316, 414] width 92 height 22
click at [1086, 414] on select "predicting predicts prediction of has predicted" at bounding box center [1099, 414] width 111 height 22
click at [1044, 403] on select "predicting predicts prediction of has predicted" at bounding box center [1099, 414] width 111 height 22
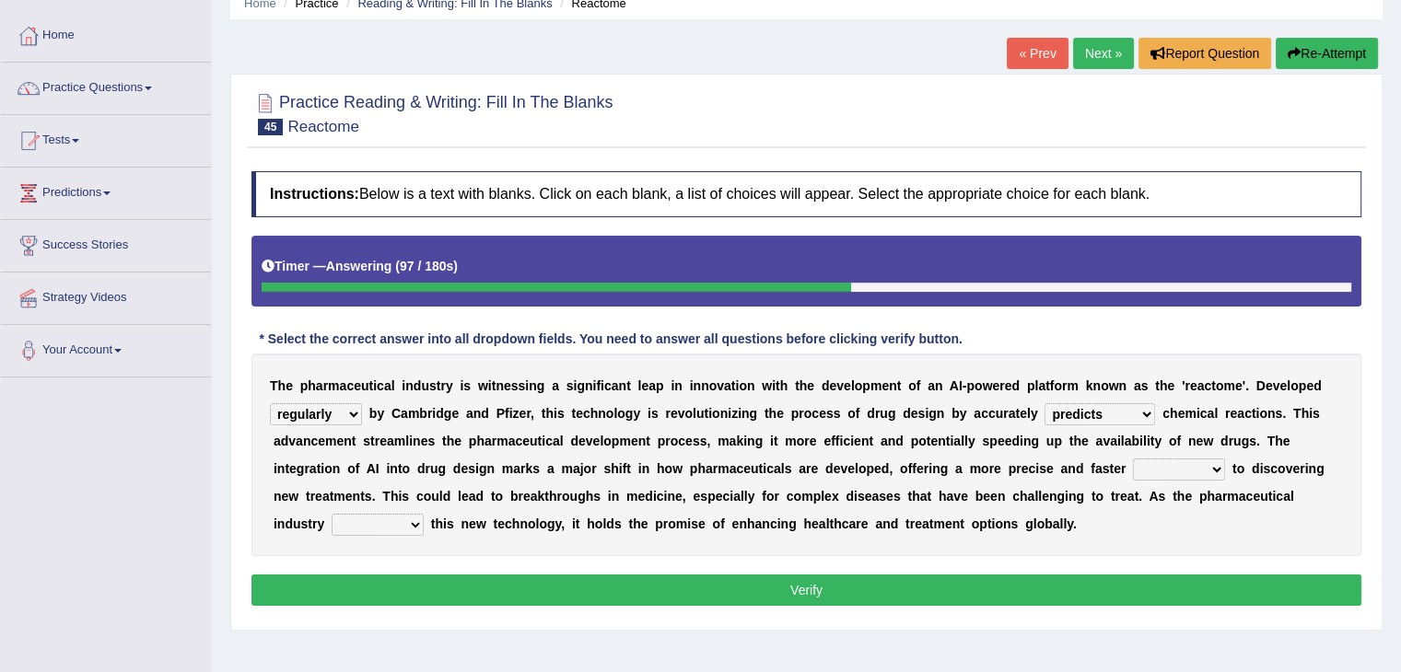
click at [1127, 408] on select "predicting predicts prediction of has predicted" at bounding box center [1099, 414] width 111 height 22
select select "has predicted"
click at [1044, 403] on select "predicting predicts prediction of has predicted" at bounding box center [1099, 414] width 111 height 22
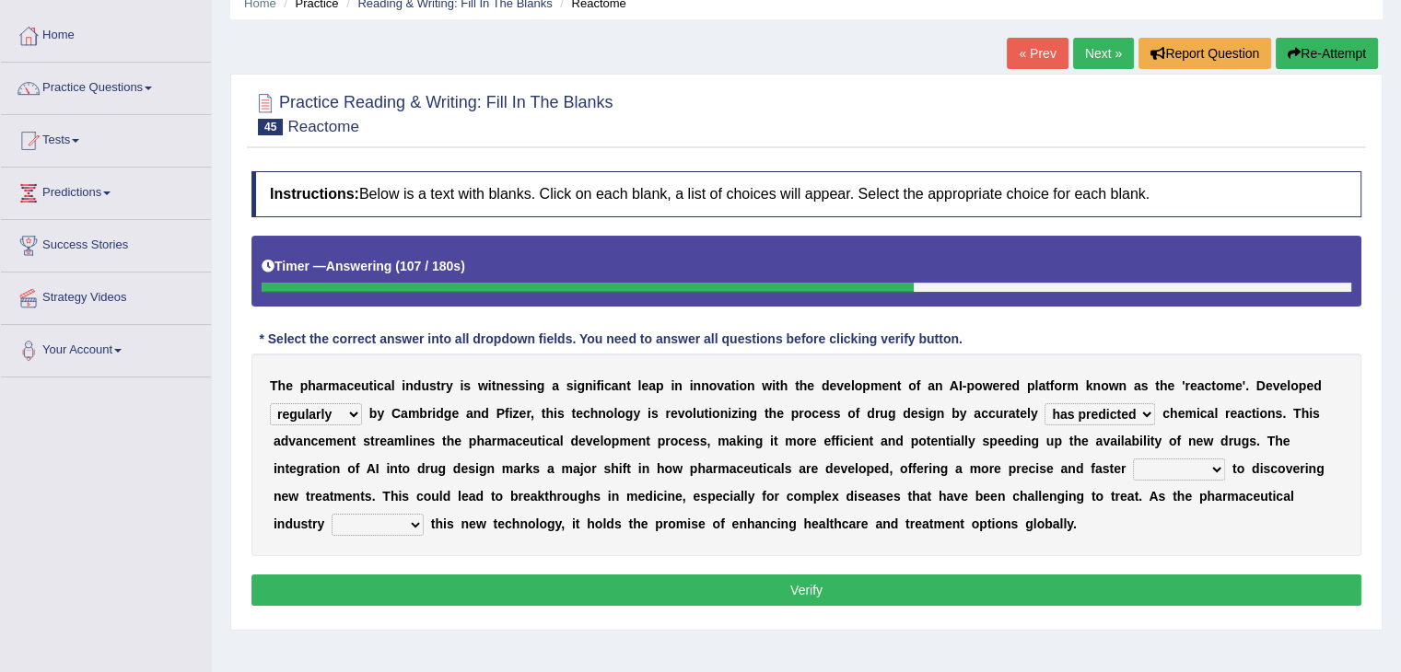
click at [1145, 461] on select "departure deviation route advance" at bounding box center [1179, 470] width 92 height 22
select select "departure"
click at [1133, 459] on select "departure deviation route advance" at bounding box center [1179, 470] width 92 height 22
click at [1192, 469] on select "departure deviation route advance" at bounding box center [1179, 470] width 92 height 22
click at [1133, 459] on select "departure deviation route advance" at bounding box center [1179, 470] width 92 height 22
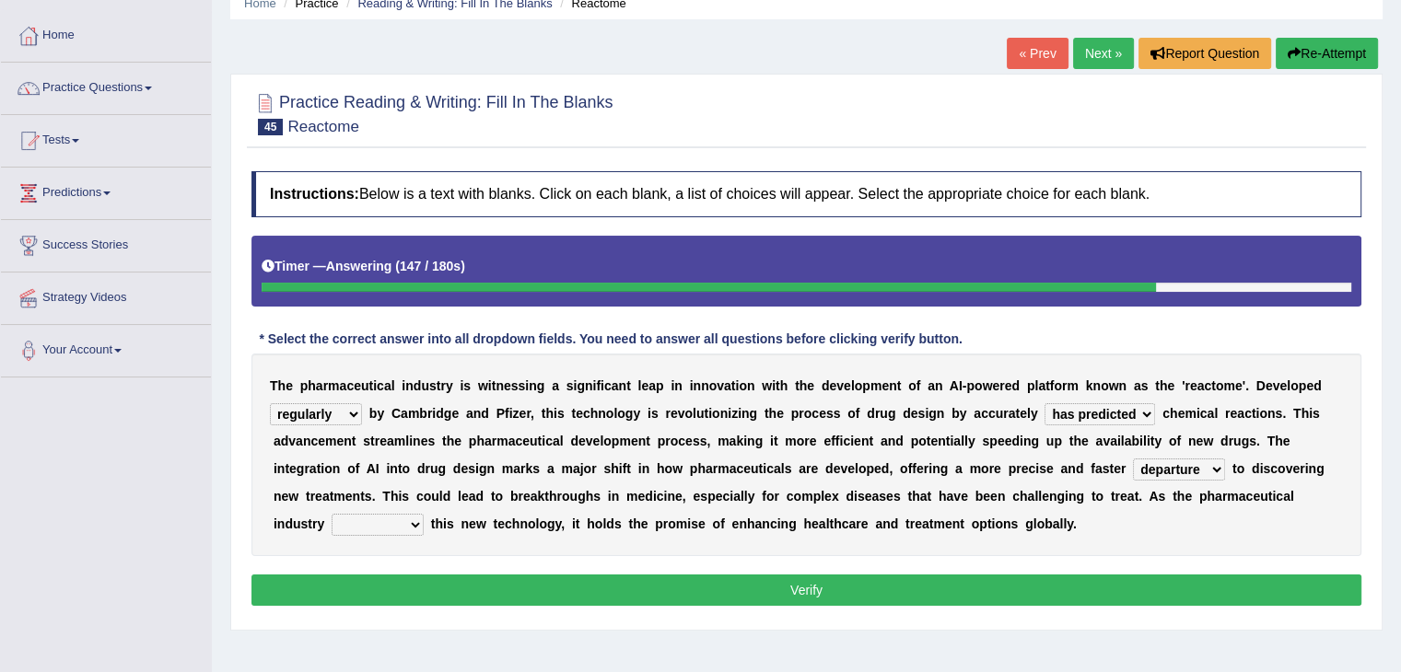
click at [416, 520] on select "frames mimics previews embraces" at bounding box center [378, 525] width 92 height 22
select select "frames"
click at [332, 514] on select "frames mimics previews embraces" at bounding box center [378, 525] width 92 height 22
click at [1187, 465] on select "departure deviation route advance" at bounding box center [1179, 470] width 92 height 22
click at [993, 591] on button "Verify" at bounding box center [806, 590] width 1110 height 31
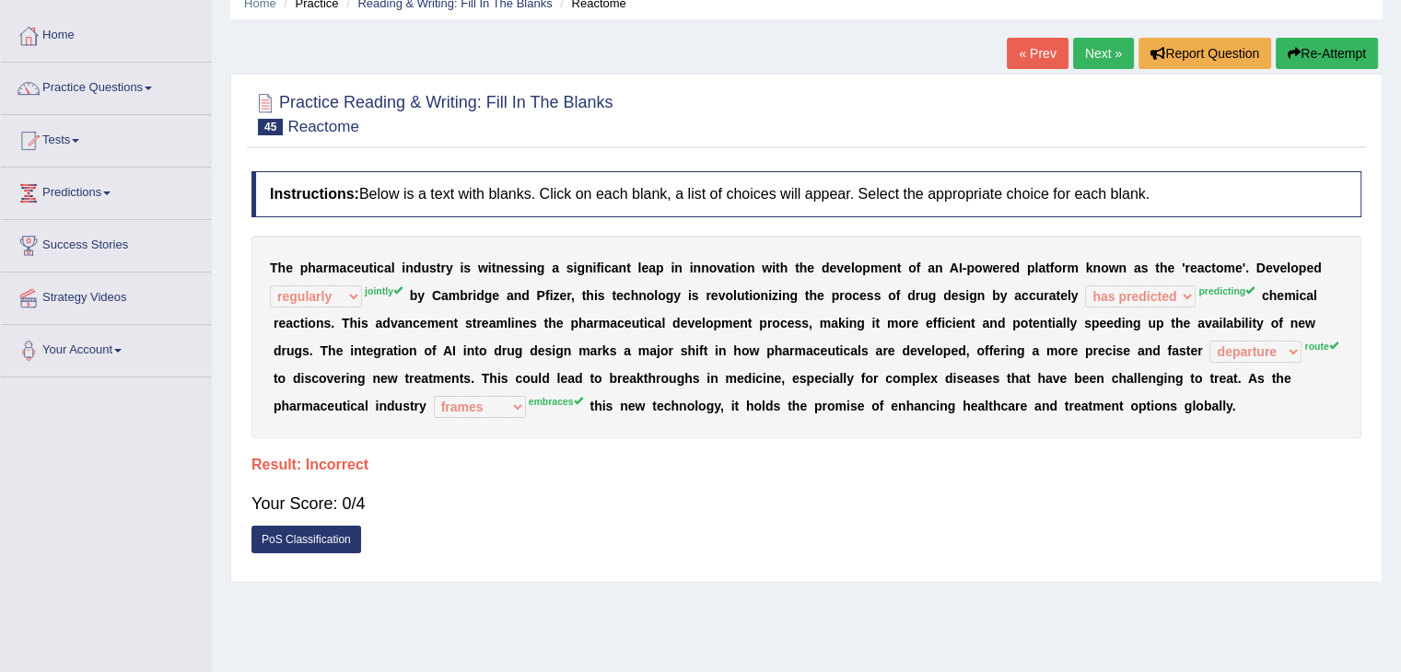
click at [1212, 287] on sup "predicting" at bounding box center [1226, 290] width 56 height 11
click at [1098, 57] on link "Next »" at bounding box center [1103, 53] width 61 height 31
